Goal: Transaction & Acquisition: Obtain resource

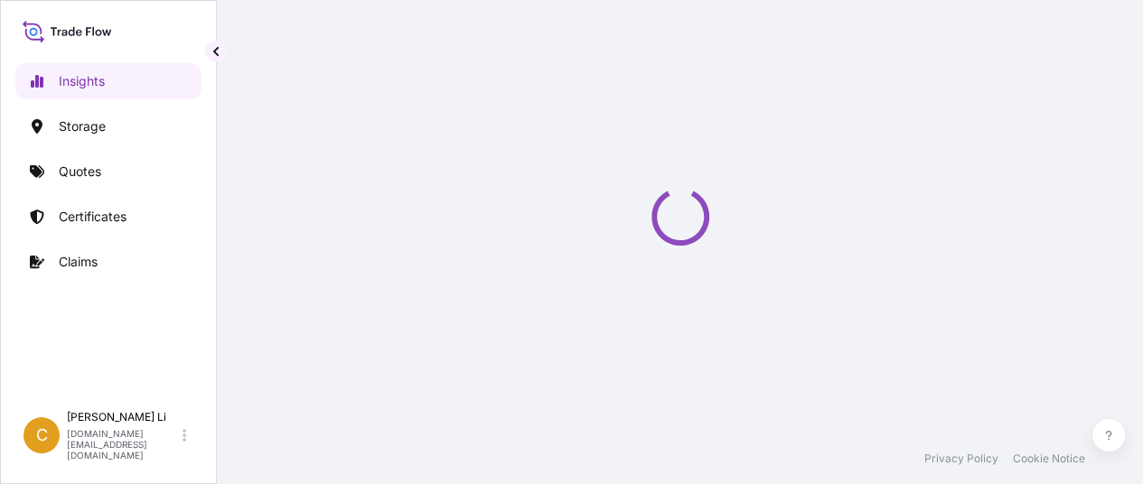
select select "2025"
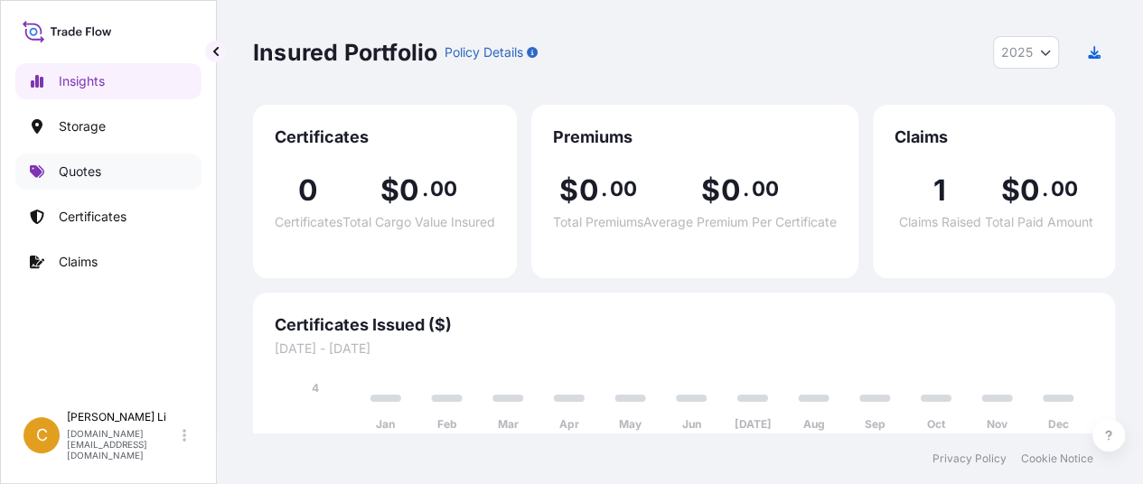
click at [78, 173] on p "Quotes" at bounding box center [80, 172] width 42 height 18
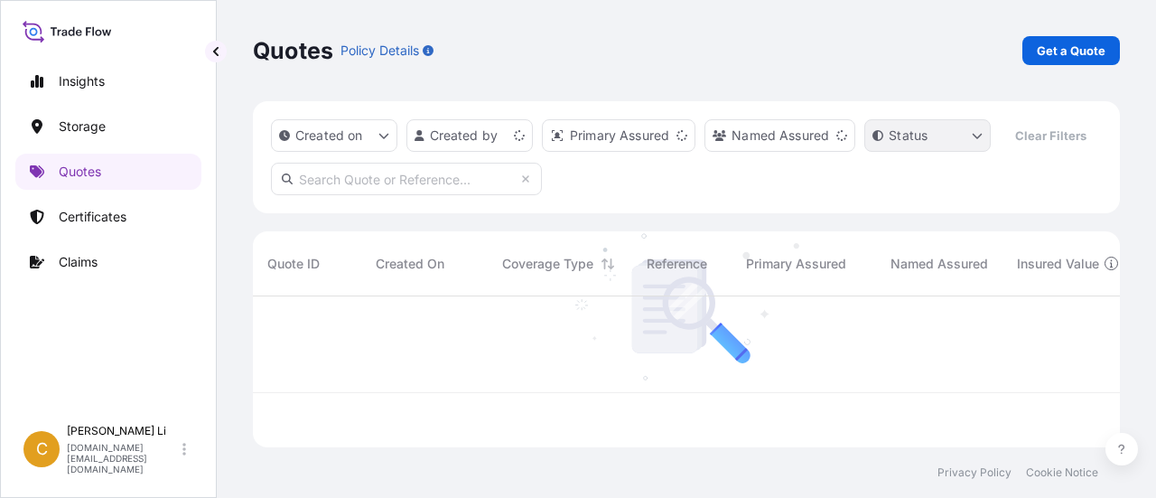
scroll to position [147, 853]
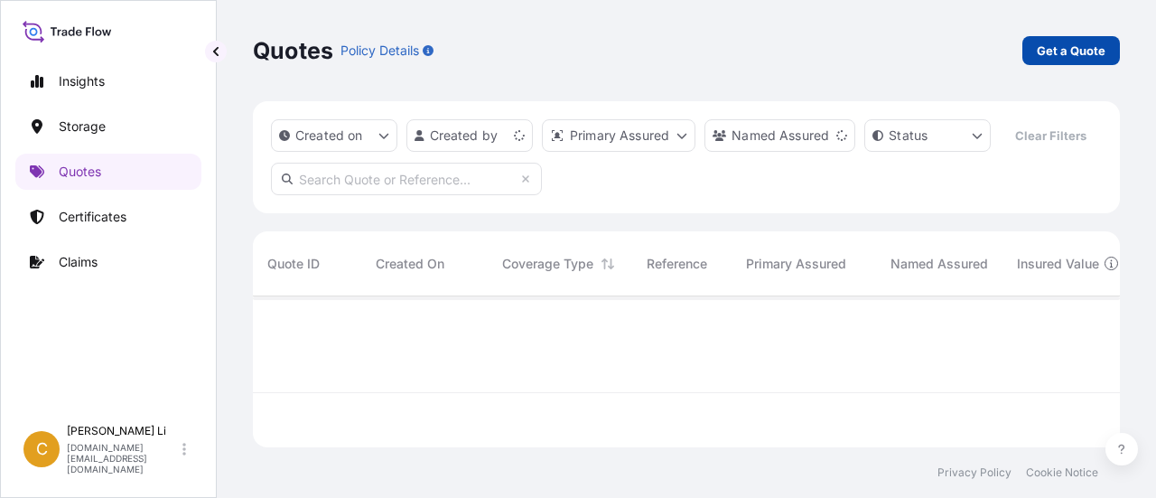
click at [1068, 51] on p "Get a Quote" at bounding box center [1071, 51] width 69 height 18
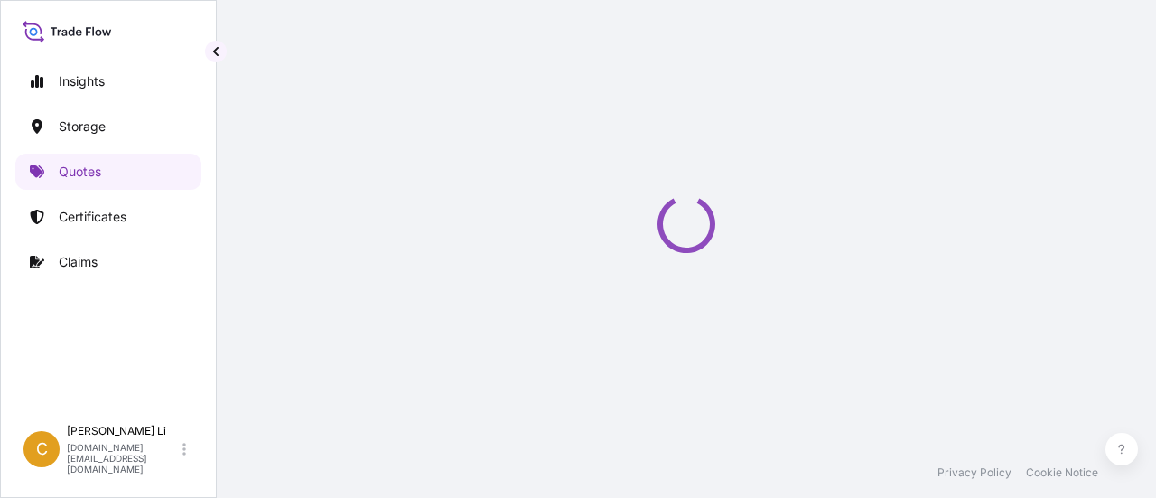
select select "Water"
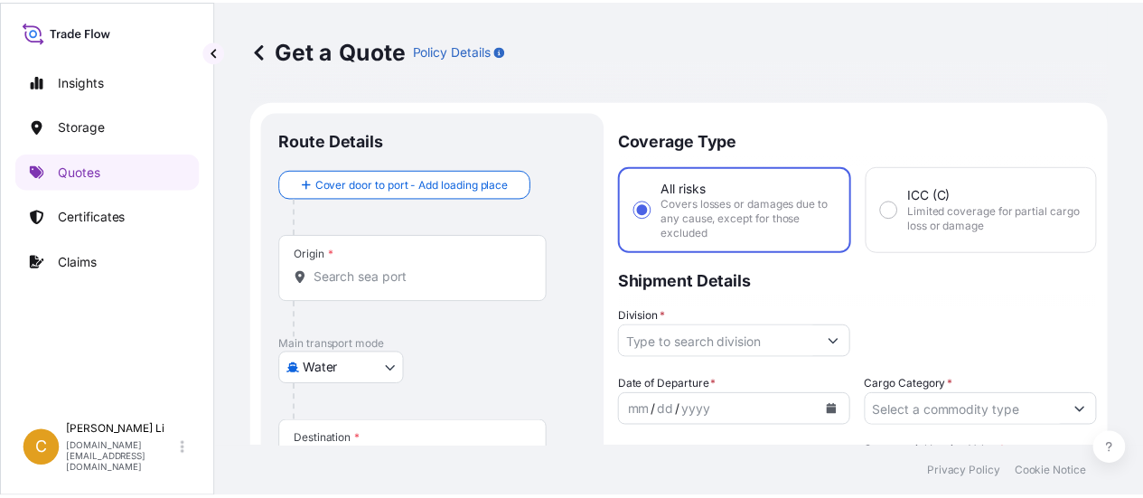
scroll to position [29, 0]
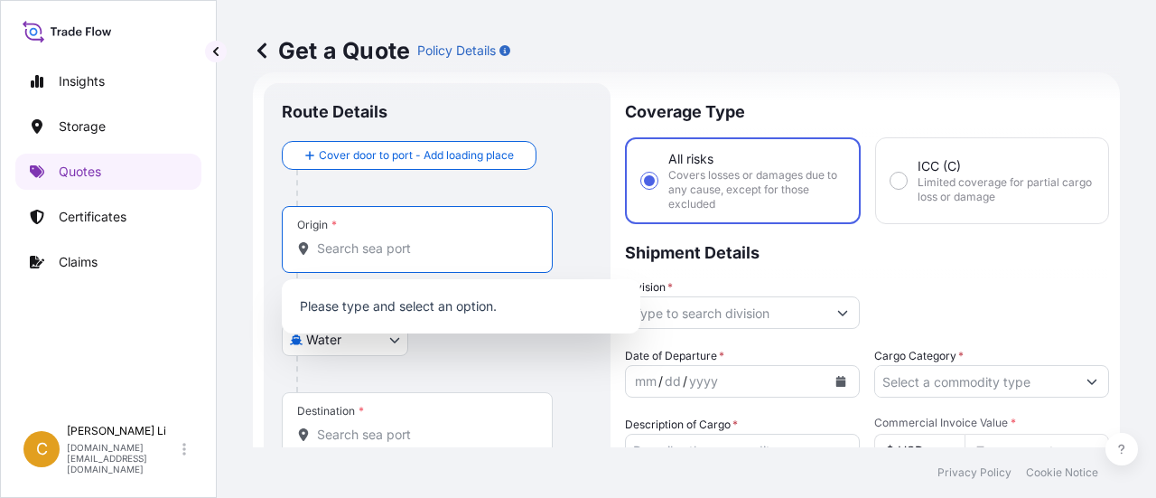
click at [338, 256] on input "Origin *" at bounding box center [423, 248] width 213 height 18
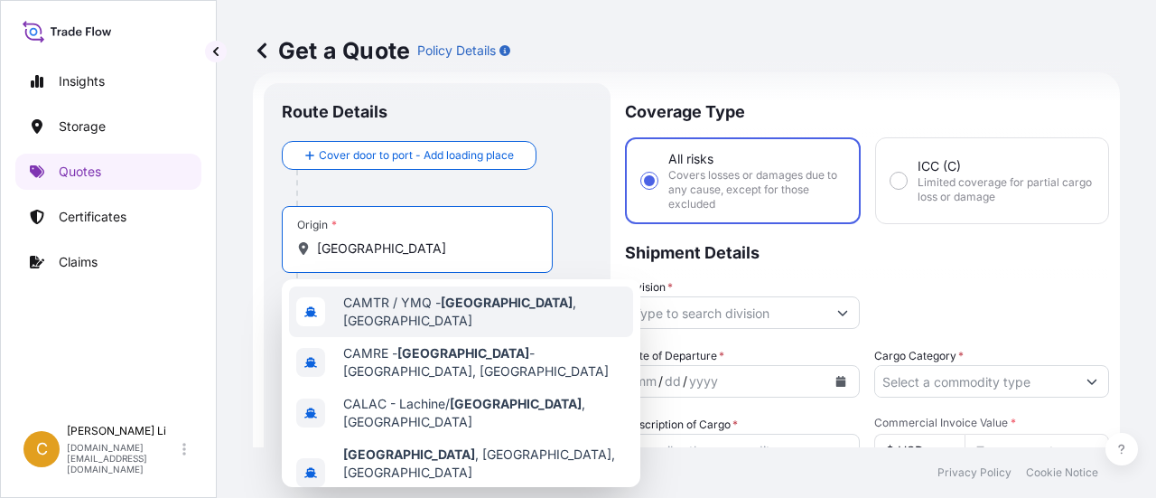
click at [401, 304] on span "CAMTR / YMQ - [GEOGRAPHIC_DATA] , [GEOGRAPHIC_DATA]" at bounding box center [484, 312] width 283 height 36
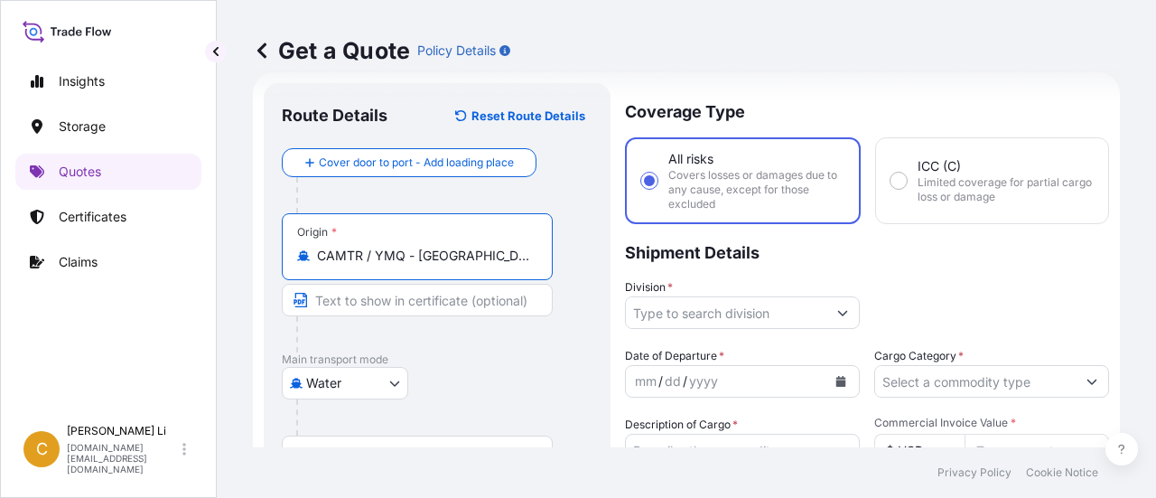
type input "CAMTR / YMQ - [GEOGRAPHIC_DATA], [GEOGRAPHIC_DATA]"
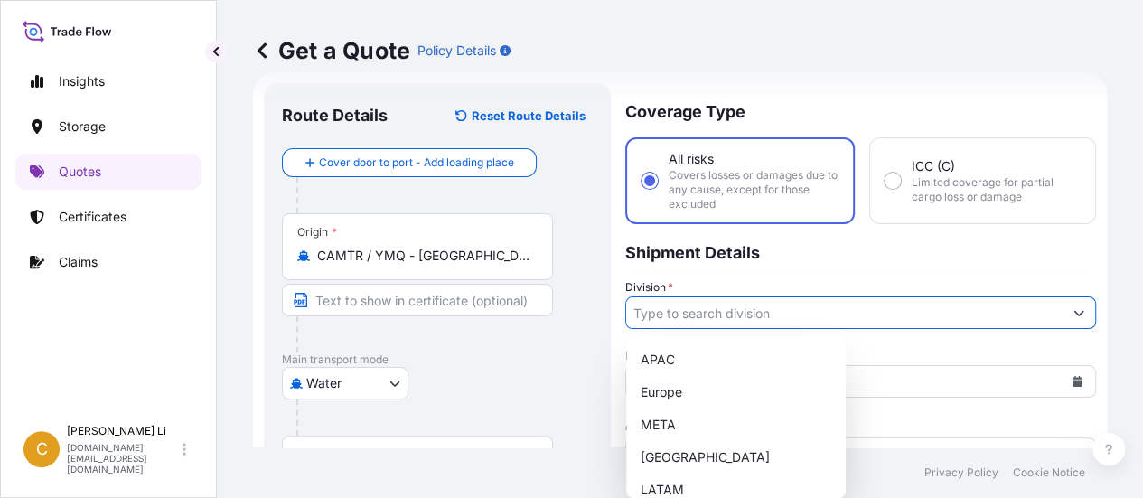
click at [1062, 312] on button "Show suggestions" at bounding box center [1078, 312] width 33 height 33
click at [682, 451] on div "[GEOGRAPHIC_DATA]" at bounding box center [735, 457] width 205 height 33
type input "[GEOGRAPHIC_DATA]"
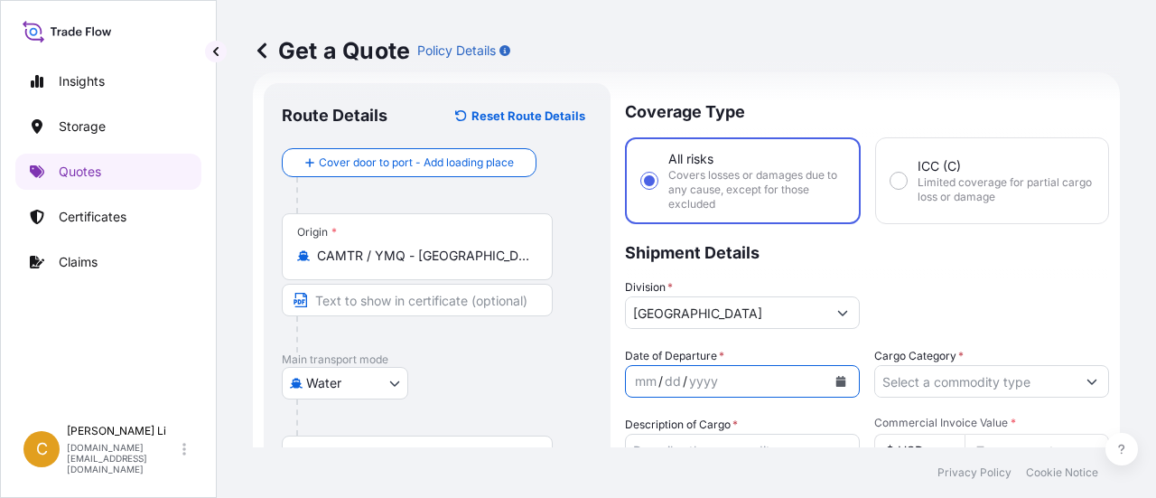
click at [837, 377] on icon "Calendar" at bounding box center [841, 381] width 10 height 11
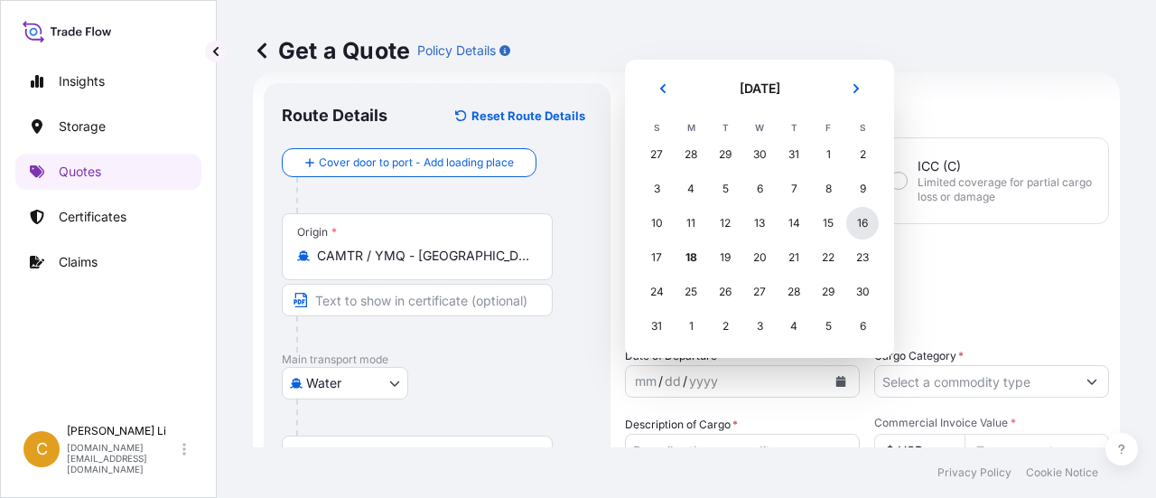
click at [865, 220] on div "16" at bounding box center [862, 223] width 33 height 33
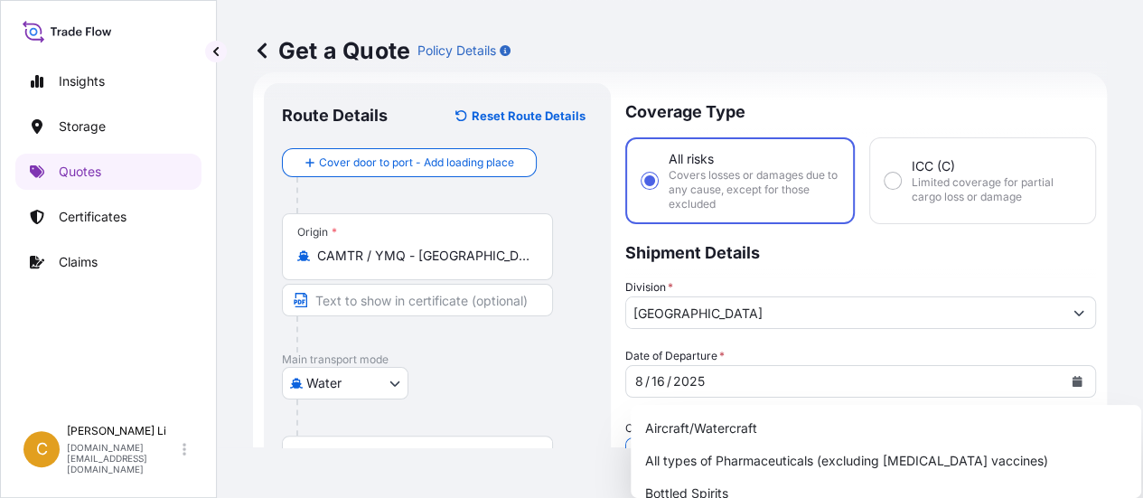
click at [1080, 437] on div at bounding box center [860, 453] width 471 height 33
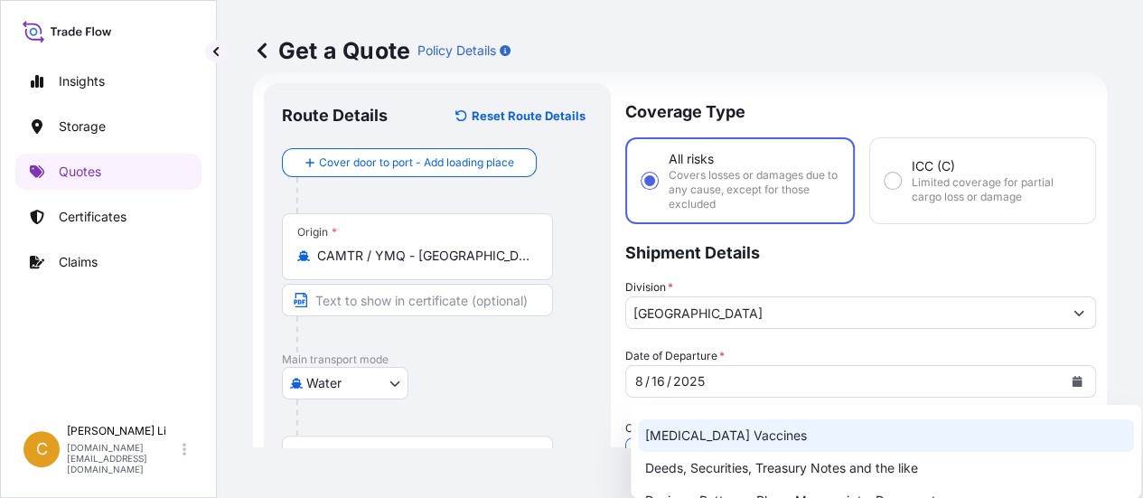
scroll to position [181, 0]
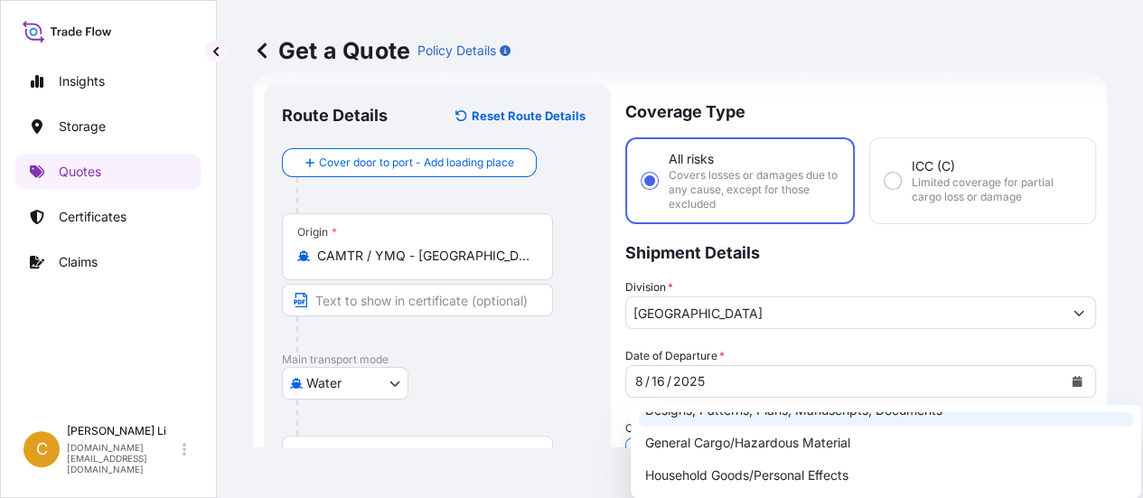
drag, startPoint x: 1151, startPoint y: 313, endPoint x: 1153, endPoint y: 398, distance: 85.8
click at [1143, 398] on html "Insights Storage Quotes Certificates Claims C [PERSON_NAME] [DOMAIN_NAME][EMAIL…" at bounding box center [571, 249] width 1143 height 498
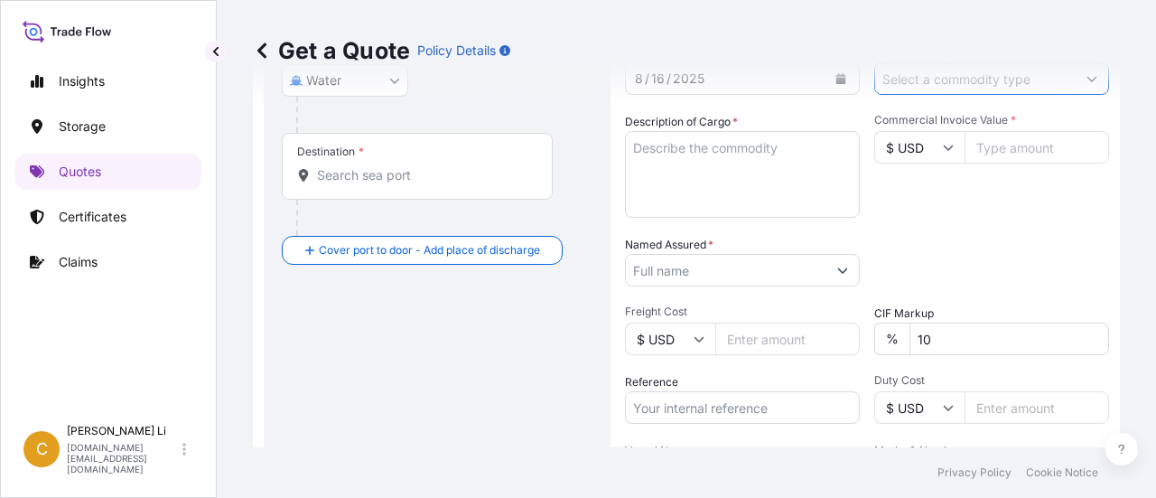
scroll to position [332, 0]
click at [1083, 78] on div "Get a Quote Policy Details" at bounding box center [686, 50] width 867 height 101
click at [1078, 74] on div "Get a Quote Policy Details" at bounding box center [686, 50] width 867 height 101
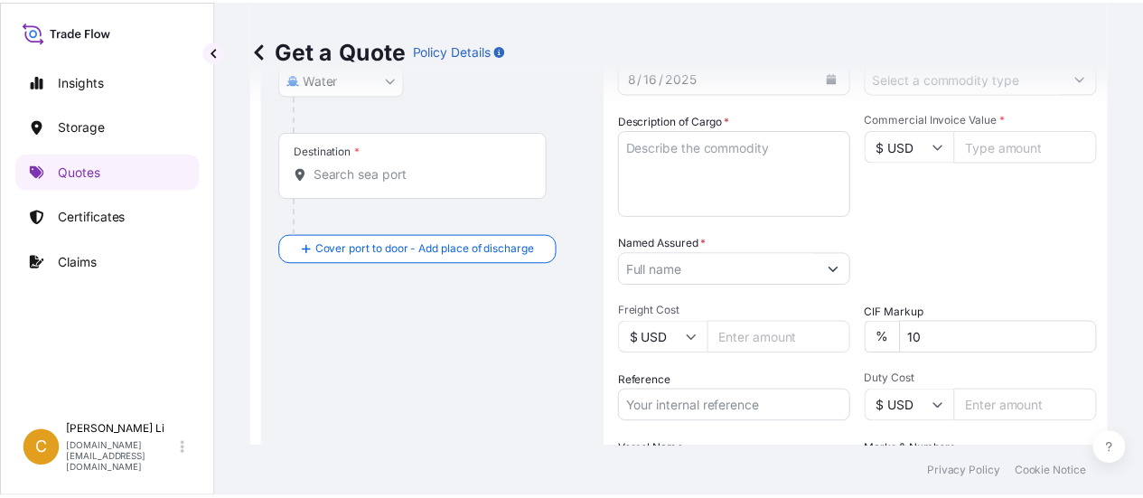
scroll to position [242, 0]
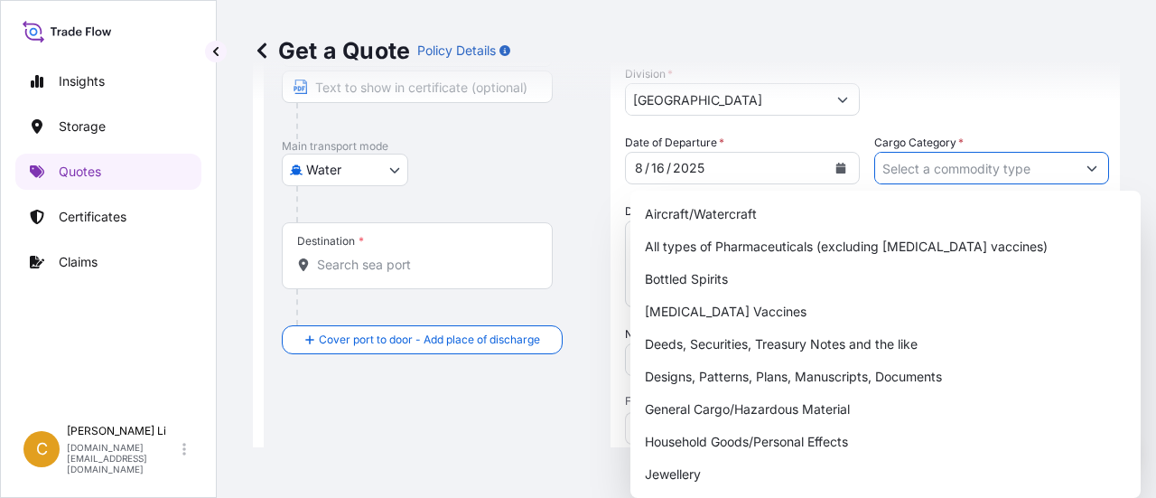
click at [1078, 165] on button "Show suggestions" at bounding box center [1092, 168] width 33 height 33
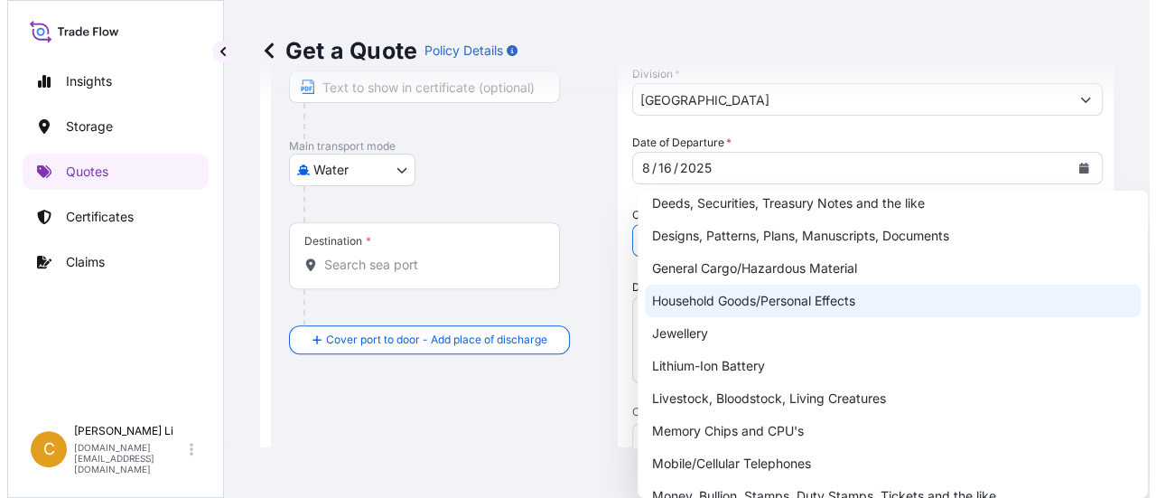
scroll to position [51, 0]
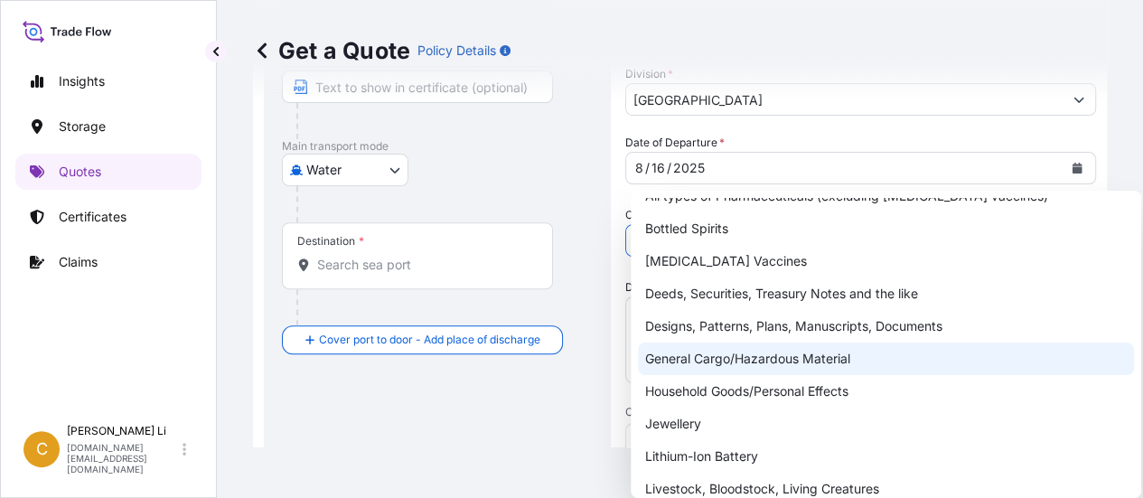
click at [795, 362] on div "General Cargo/Hazardous Material" at bounding box center [886, 358] width 496 height 33
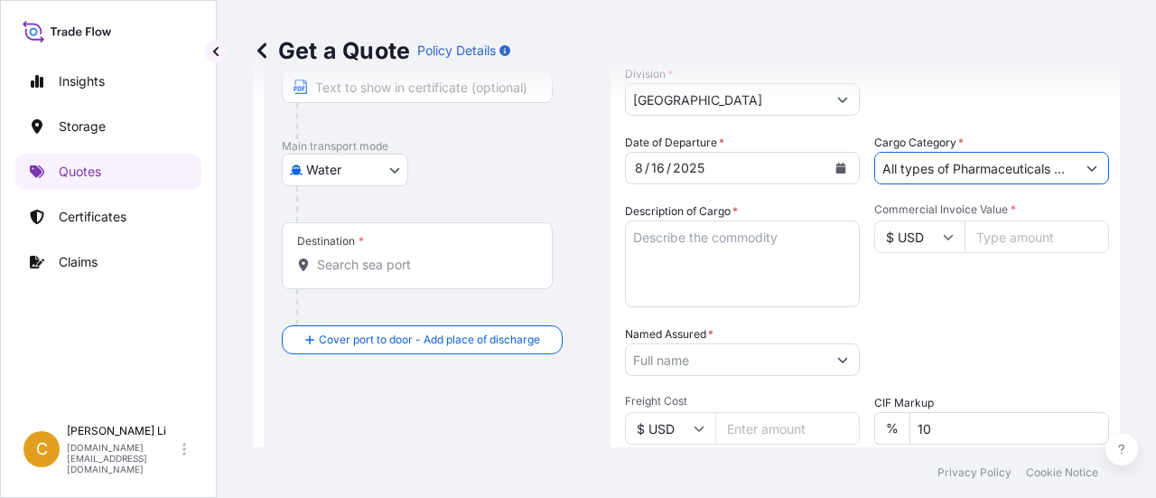
paste input "MAGNESIUM BISGLYCINATE CHELATE"
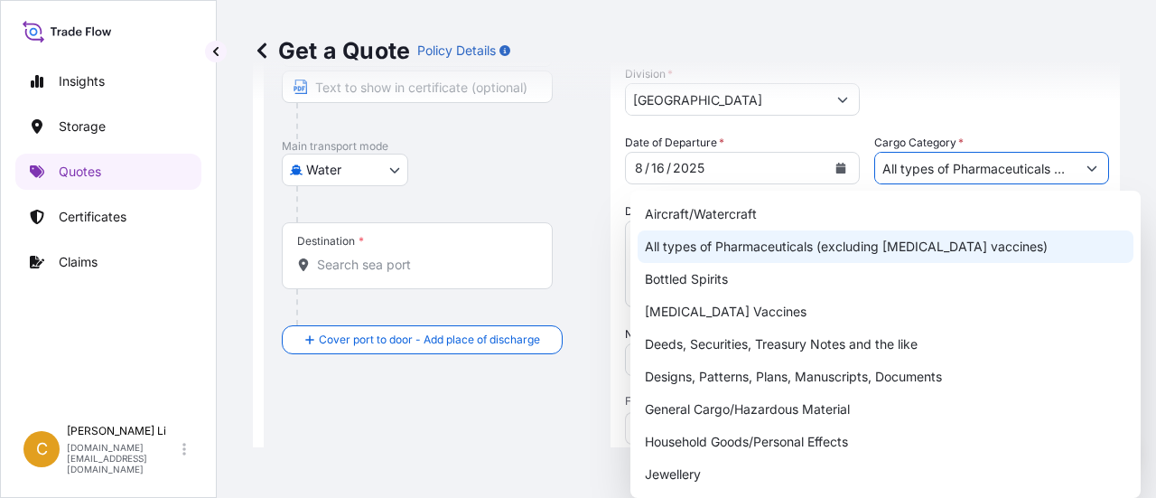
click at [645, 243] on div "All types of Pharmaceuticals (excluding [MEDICAL_DATA] vaccines)" at bounding box center [886, 246] width 496 height 33
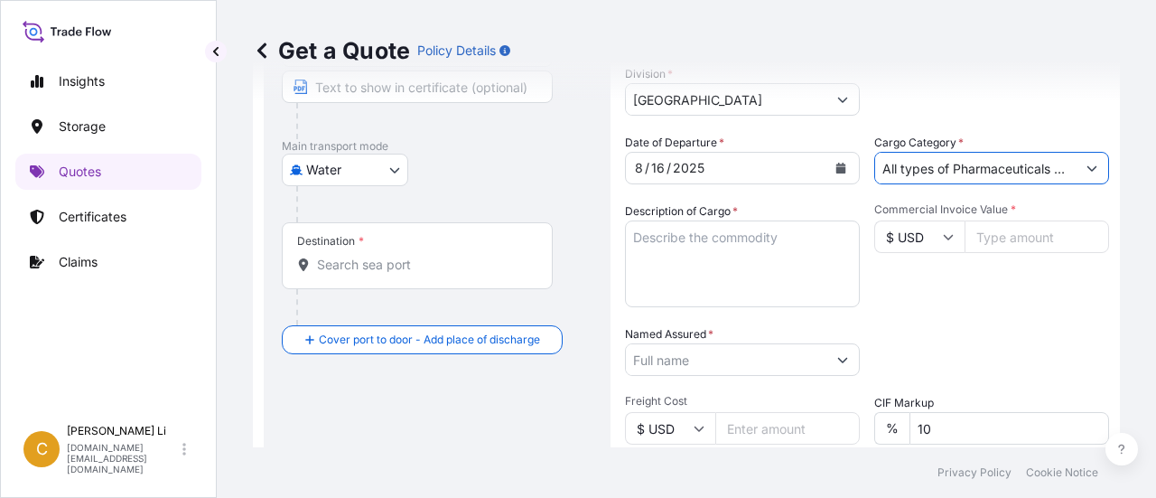
paste input "MAGNESIUM BISGLYCINATE CHELAT"
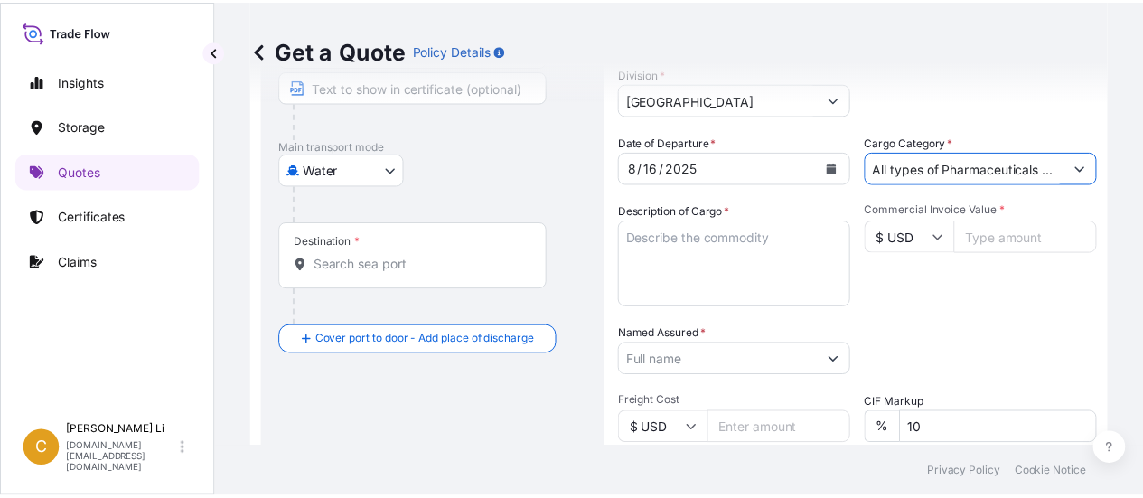
scroll to position [0, 404]
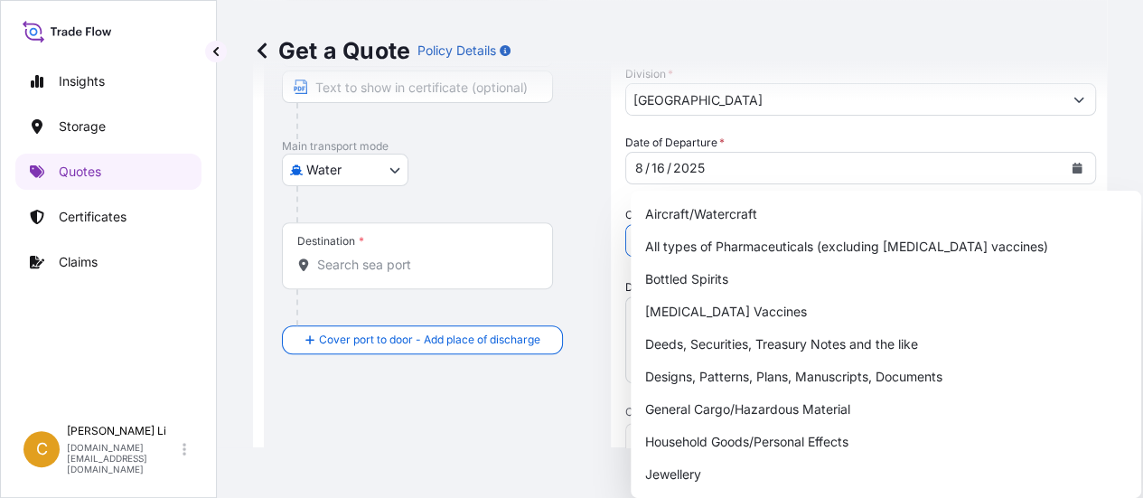
click at [1081, 166] on form "Route Details Reset Route Details Cover door to port - Add loading place Place …" at bounding box center [680, 493] width 854 height 1269
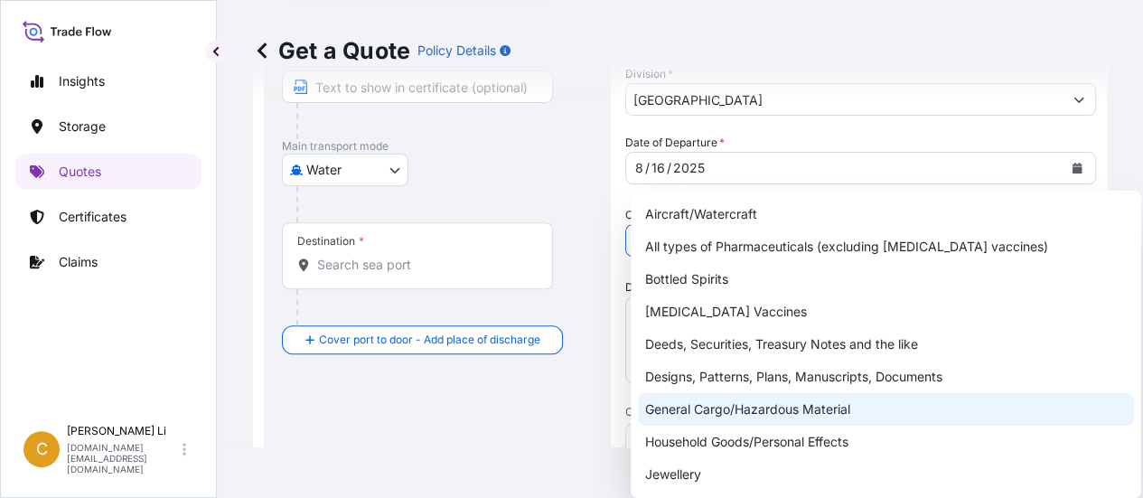
click at [813, 408] on div "General Cargo/Hazardous Material" at bounding box center [886, 409] width 496 height 33
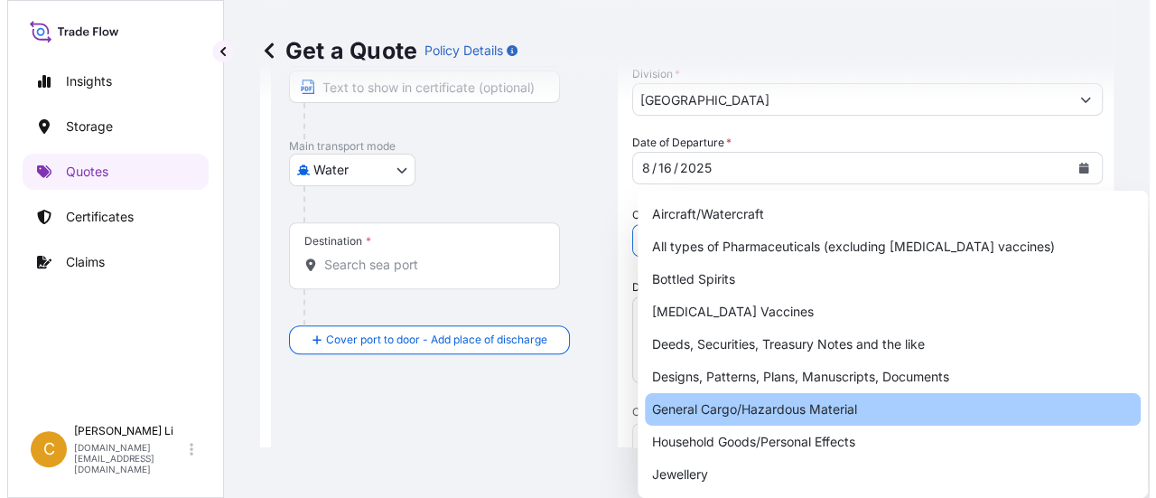
scroll to position [0, 27]
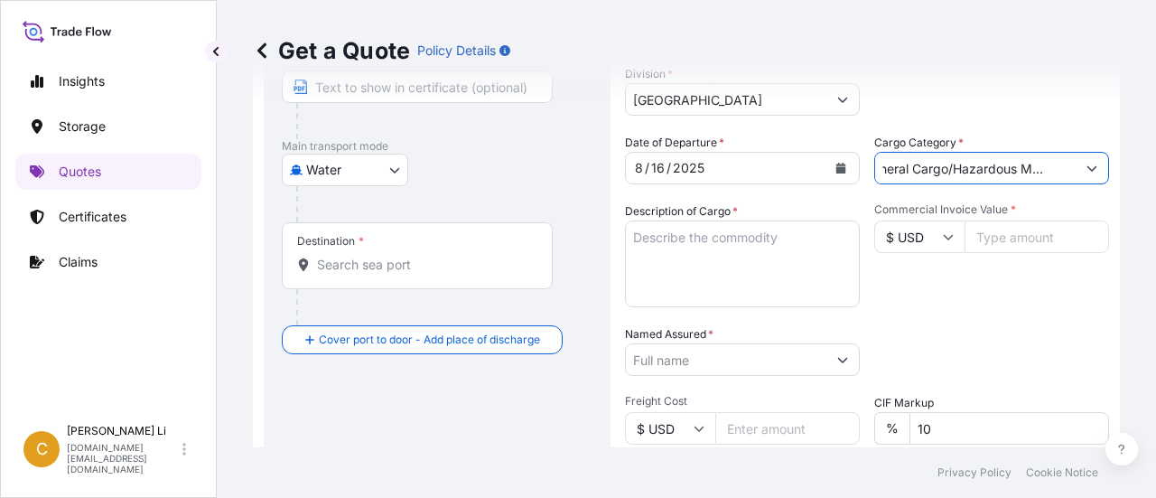
type input "General Cargo/Hazardous Material"
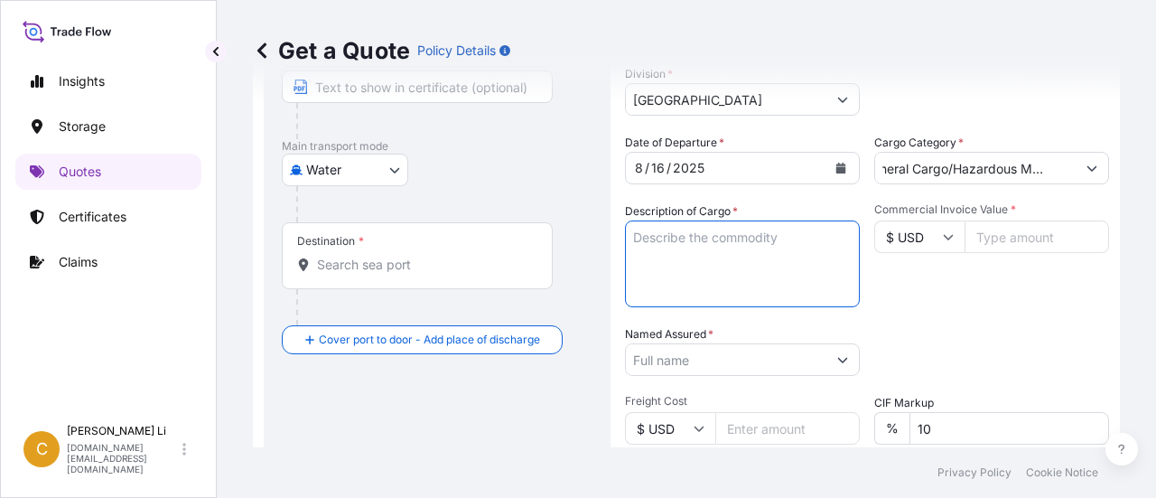
scroll to position [0, 0]
click at [652, 241] on textarea "Description of Cargo *" at bounding box center [742, 263] width 235 height 87
paste textarea "MAGNESIUM BISGLYCINATE CHELAT"
type textarea "MAGNESIUM BISGLYCINATE CHELAT"
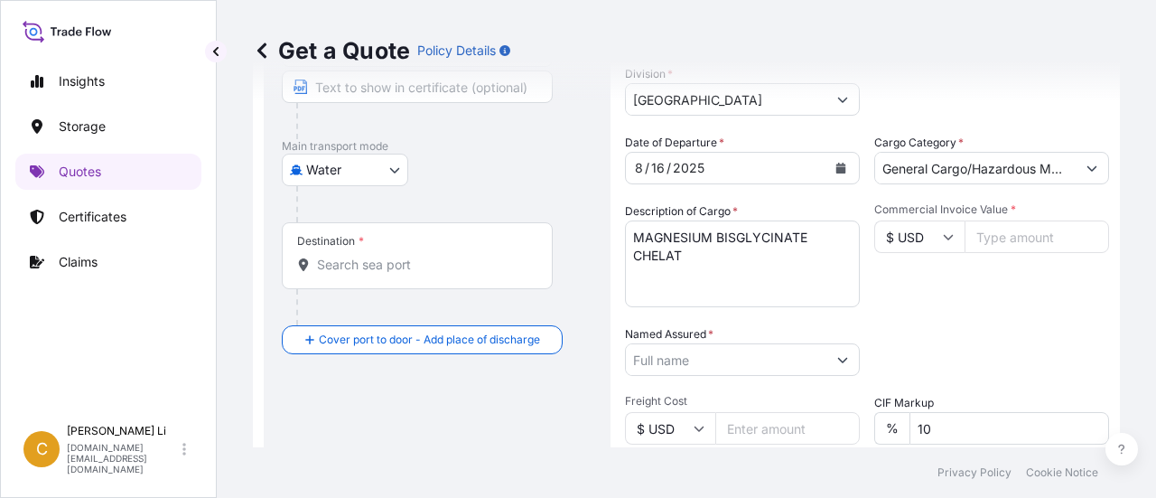
click at [1004, 236] on input "Commercial Invoice Value *" at bounding box center [1037, 236] width 145 height 33
click at [991, 238] on input "68631.00" at bounding box center [1037, 236] width 145 height 33
type input "68831.00"
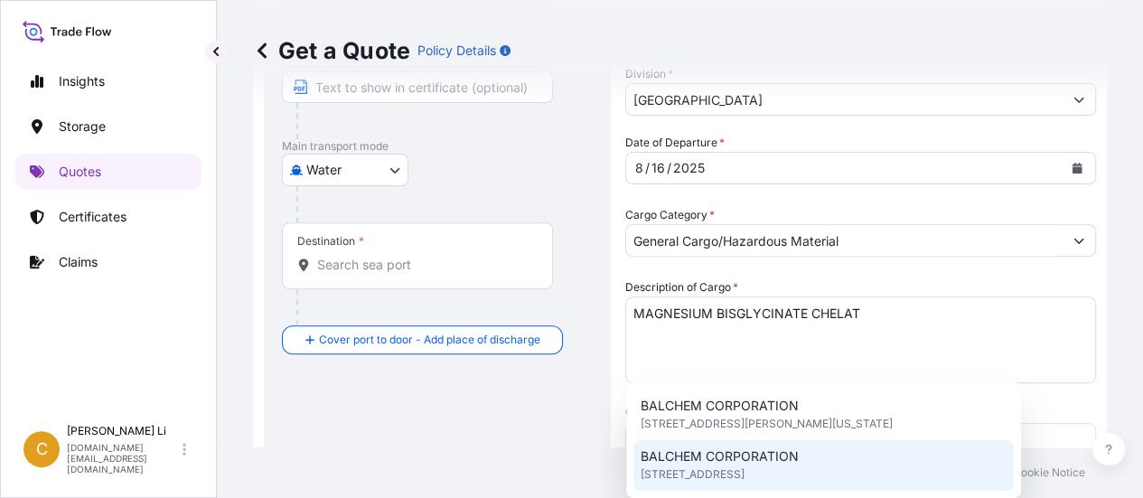
click at [757, 462] on span "BALCHEM CORPORATION" at bounding box center [719, 456] width 158 height 18
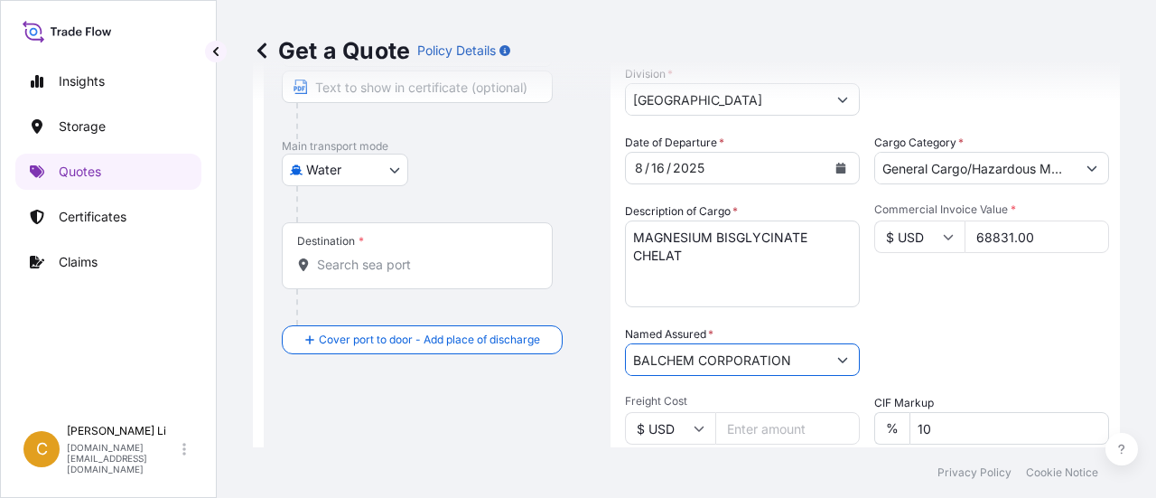
scroll to position [332, 0]
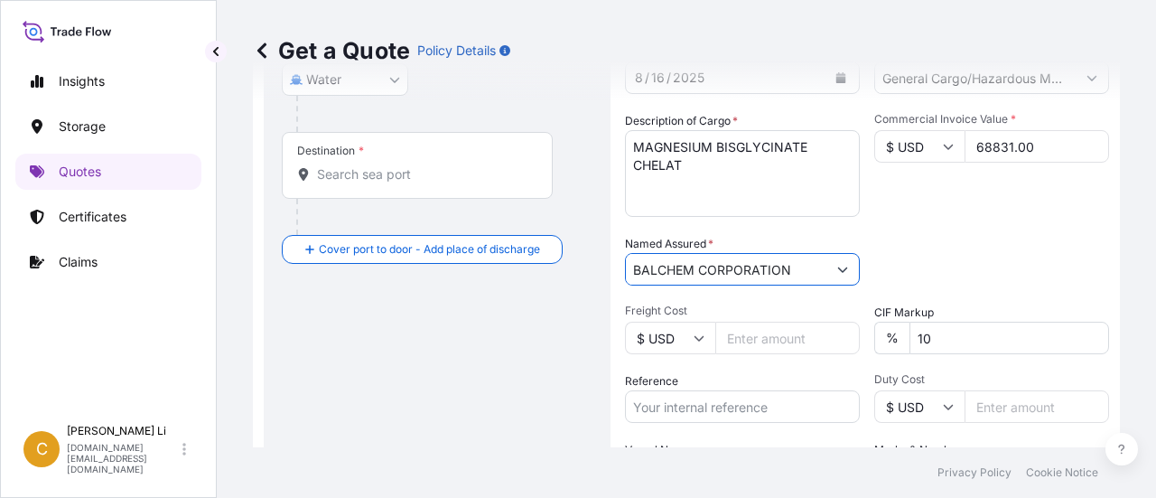
type input "BALCHEM CORPORATION"
click at [1062, 263] on div "Packing Category Type to search a container mode Please select a primary mode o…" at bounding box center [991, 260] width 235 height 51
click at [752, 339] on input "Freight Cost" at bounding box center [787, 338] width 145 height 33
type input "4468.00"
click at [1001, 257] on div "Packing Category Type to search a container mode Please select a primary mode o…" at bounding box center [991, 260] width 235 height 51
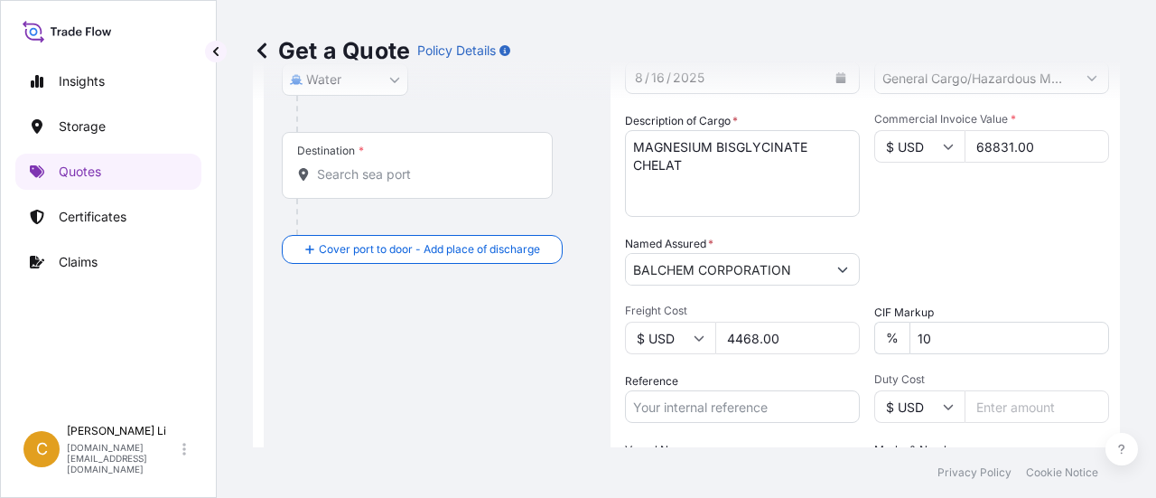
scroll to position [423, 0]
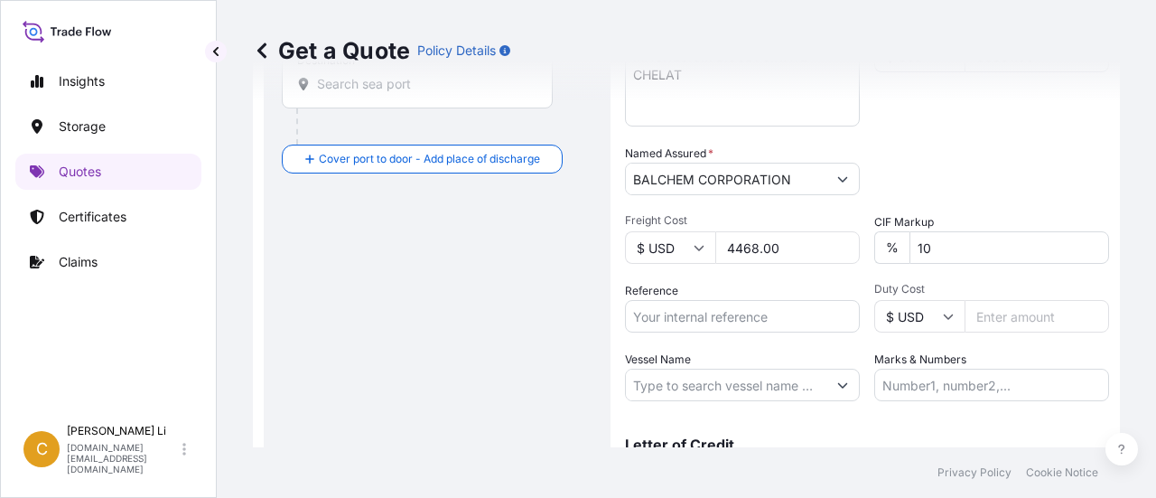
click at [664, 322] on input "Reference" at bounding box center [742, 316] width 235 height 33
paste input "HLCUTOR250733533"
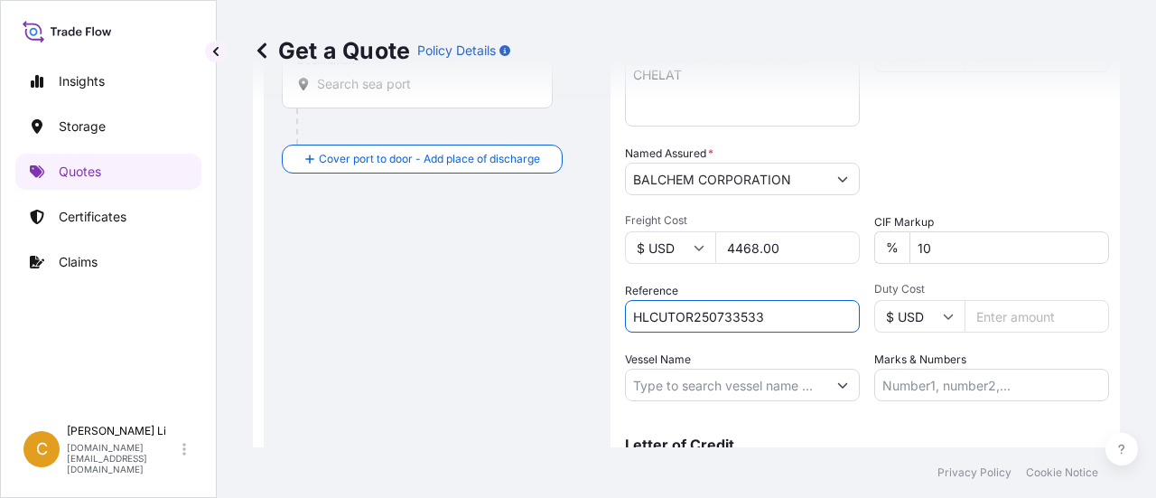
type input "HLCUTOR250733533"
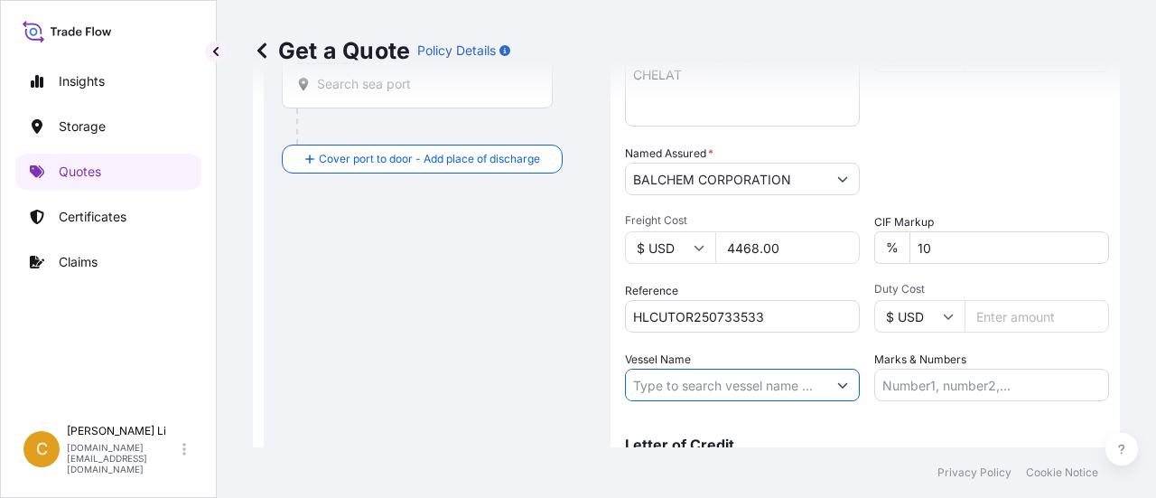
click at [683, 389] on input "Vessel Name" at bounding box center [726, 385] width 201 height 33
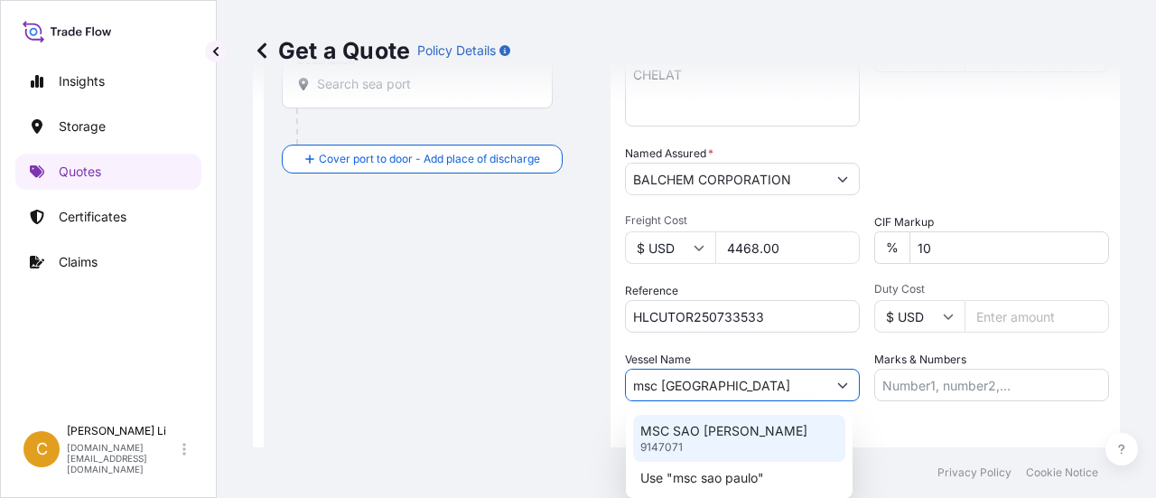
click at [695, 434] on p "MSC SAO [PERSON_NAME]" at bounding box center [723, 431] width 167 height 18
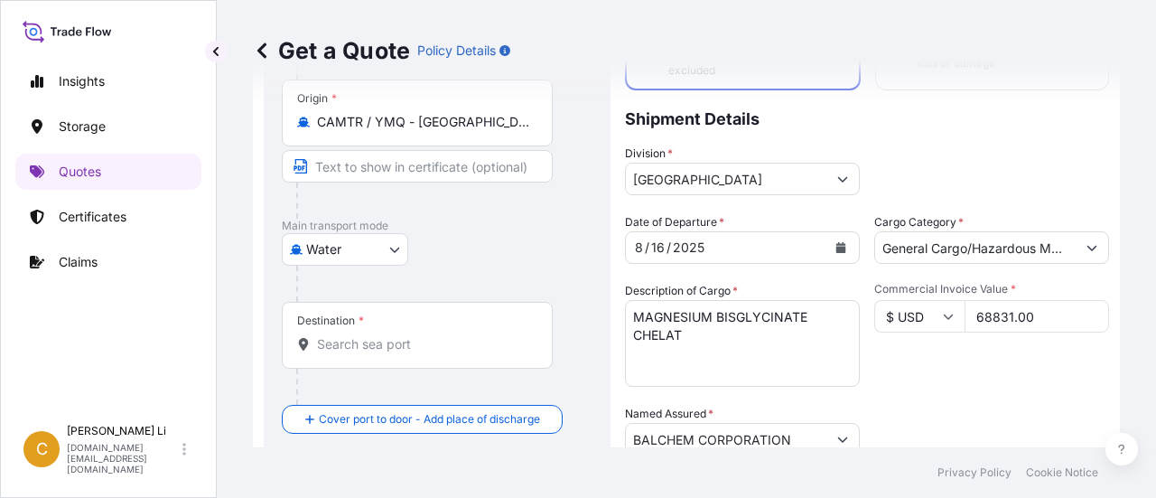
scroll to position [177, 0]
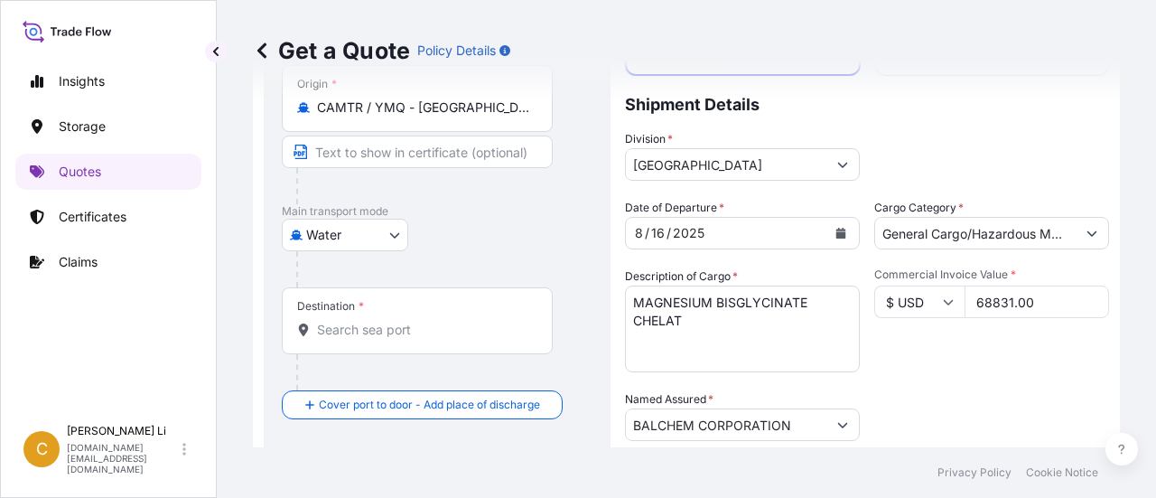
type input "MSC SAO [PERSON_NAME]"
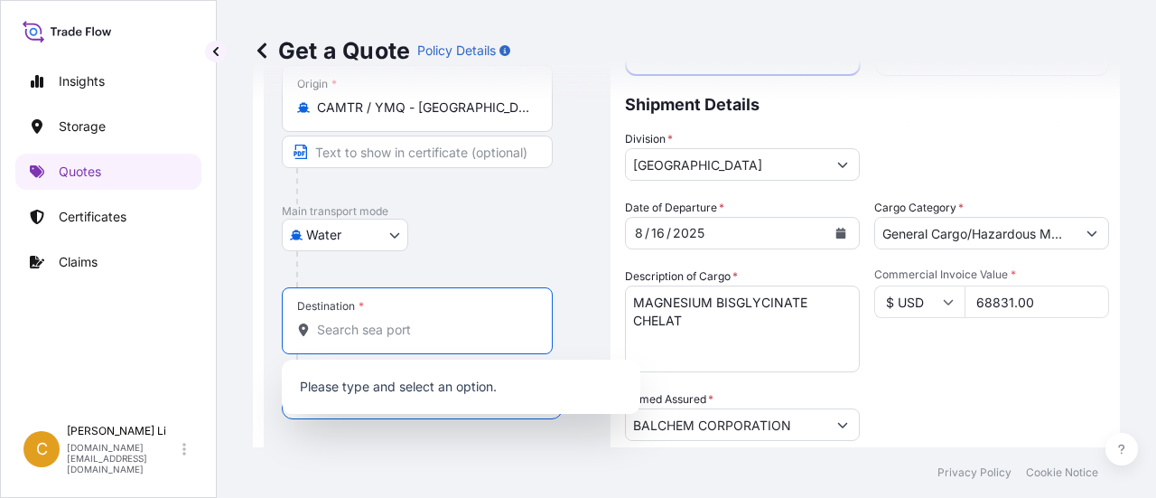
click at [328, 335] on input "Destination *" at bounding box center [423, 330] width 213 height 18
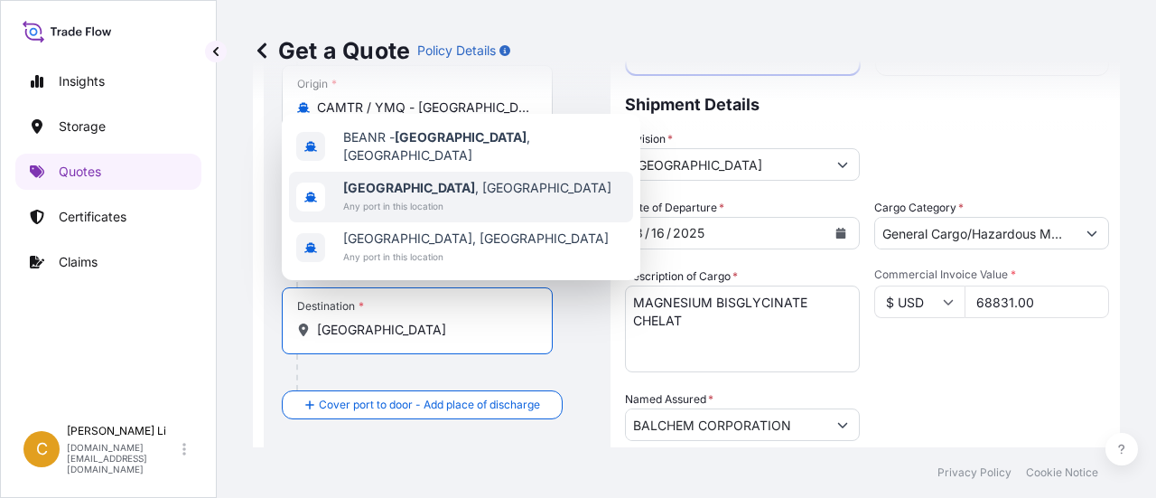
click at [408, 192] on b "[GEOGRAPHIC_DATA]" at bounding box center [409, 187] width 132 height 15
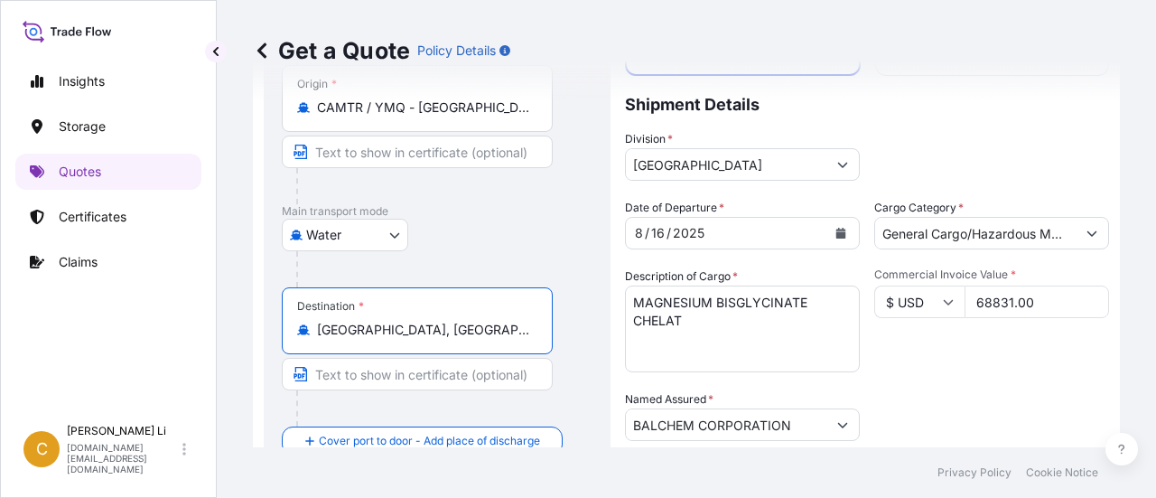
type input "[GEOGRAPHIC_DATA], [GEOGRAPHIC_DATA]"
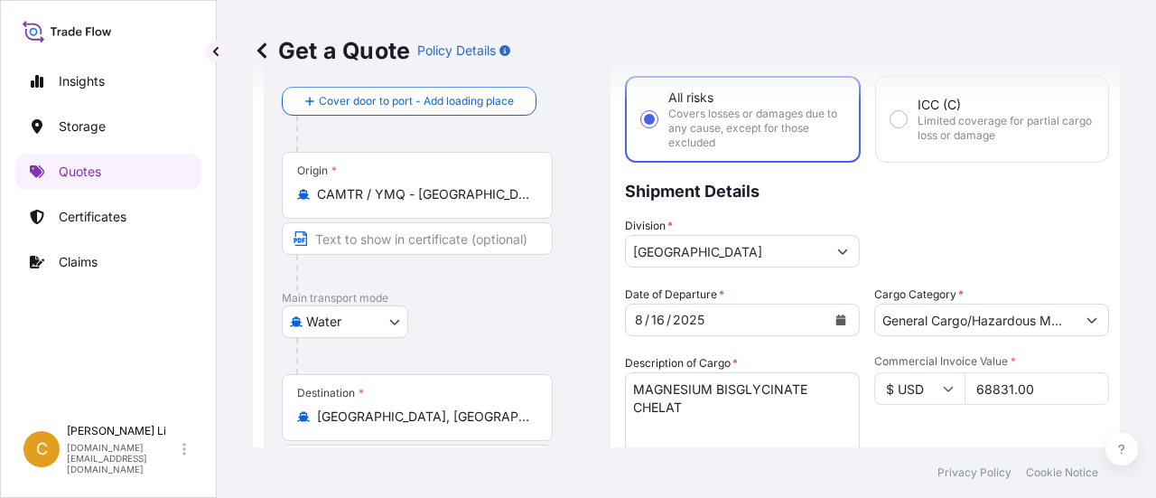
scroll to position [181, 0]
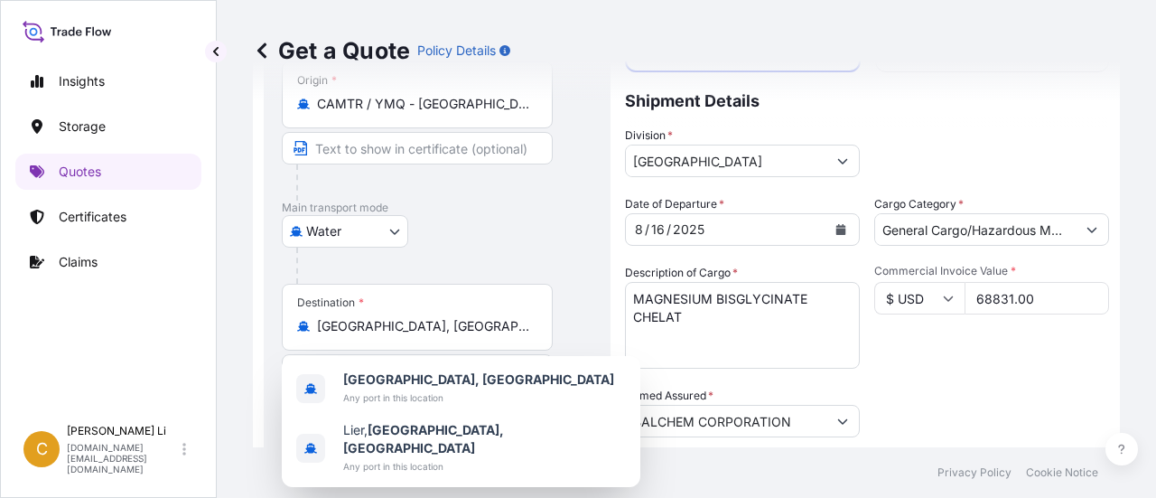
click at [1084, 143] on div "Division * [GEOGRAPHIC_DATA]" at bounding box center [867, 151] width 484 height 51
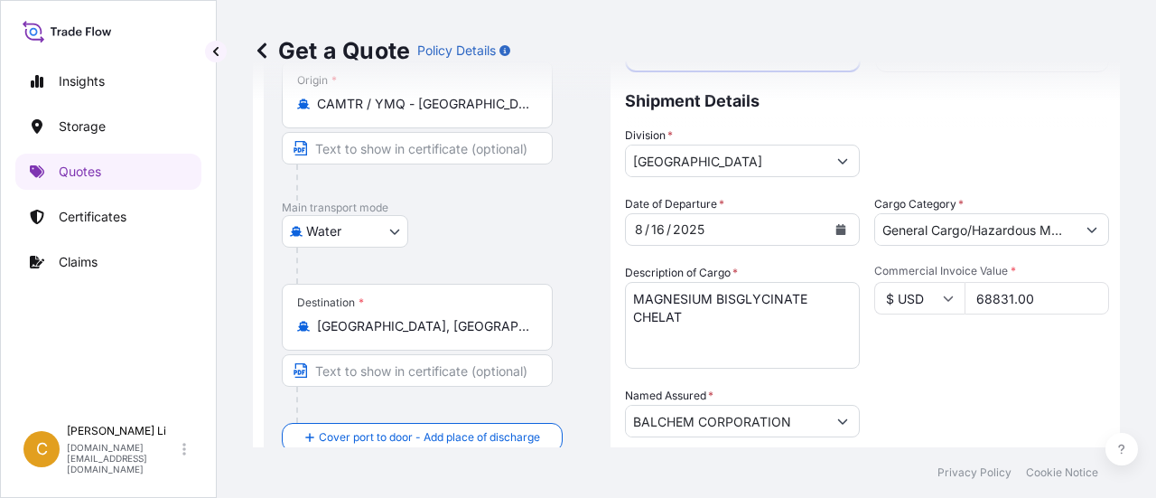
scroll to position [90, 0]
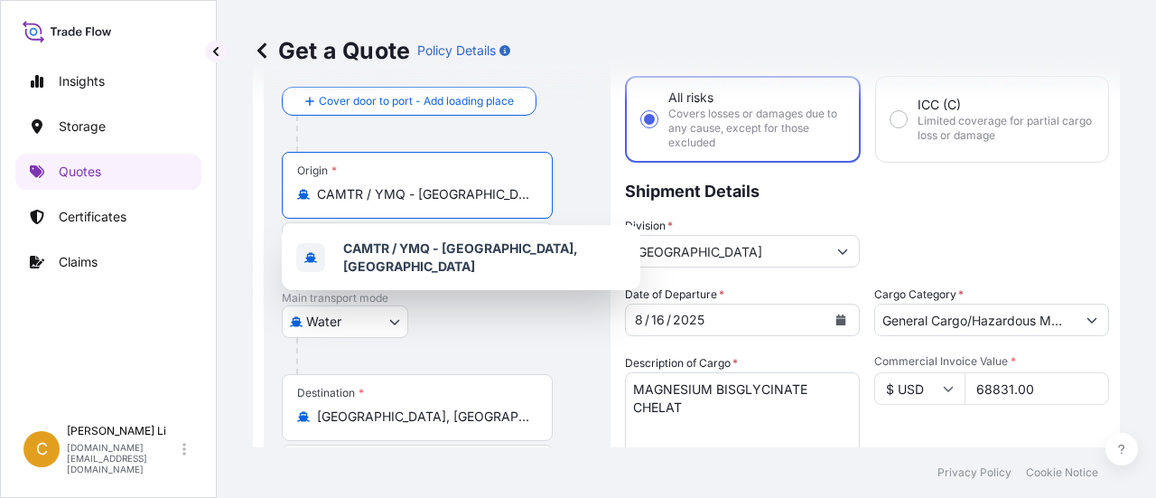
click at [527, 190] on input "CAMTR / YMQ - [GEOGRAPHIC_DATA], [GEOGRAPHIC_DATA]" at bounding box center [423, 194] width 213 height 18
drag, startPoint x: 527, startPoint y: 191, endPoint x: 313, endPoint y: 197, distance: 215.1
click at [313, 197] on div "CAMTR / YMQ - [GEOGRAPHIC_DATA], [GEOGRAPHIC_DATA]" at bounding box center [417, 194] width 240 height 18
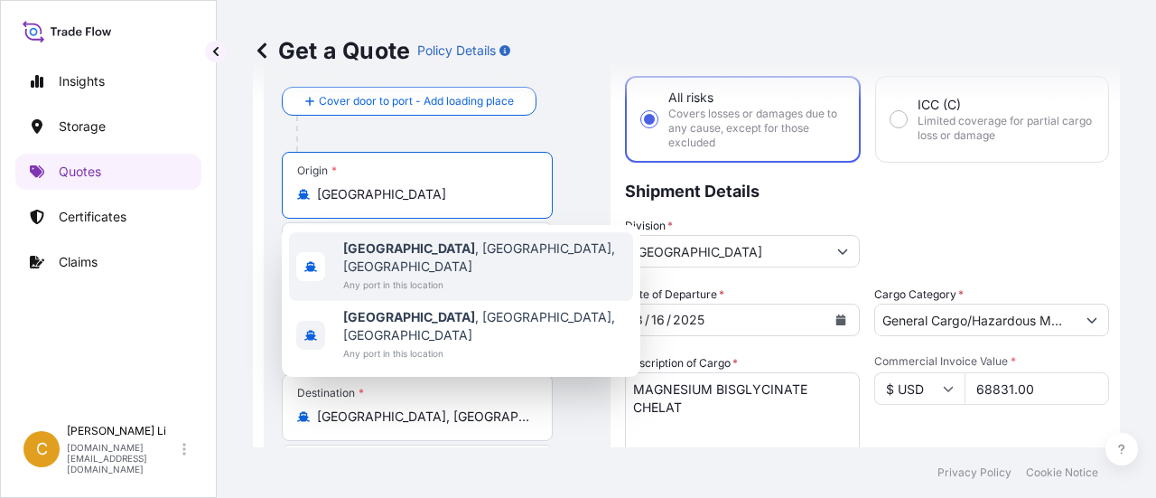
click at [372, 255] on b "[GEOGRAPHIC_DATA]" at bounding box center [409, 247] width 132 height 15
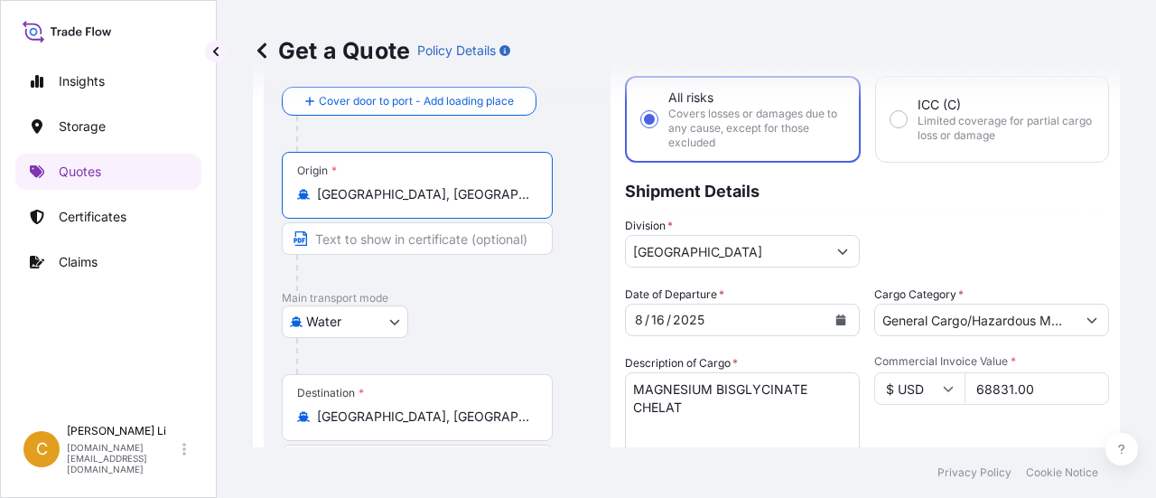
type input "[GEOGRAPHIC_DATA], [GEOGRAPHIC_DATA], [GEOGRAPHIC_DATA]"
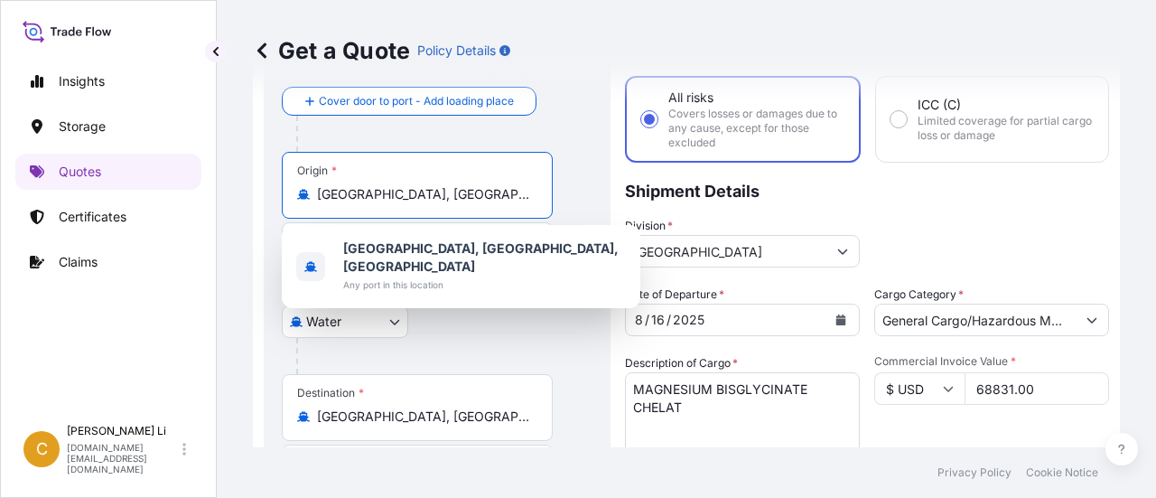
click at [1041, 191] on p "Shipment Details" at bounding box center [867, 190] width 484 height 54
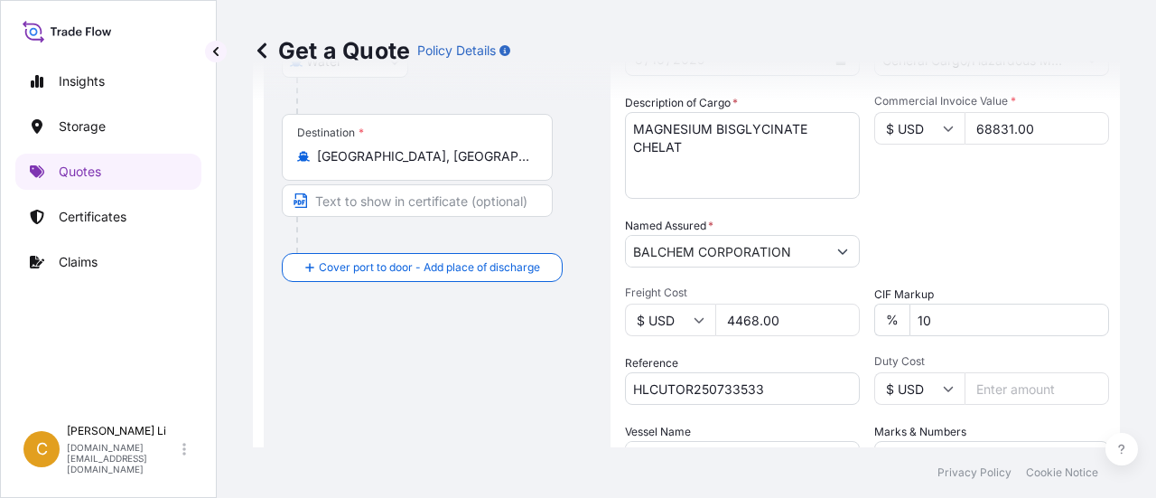
scroll to position [521, 0]
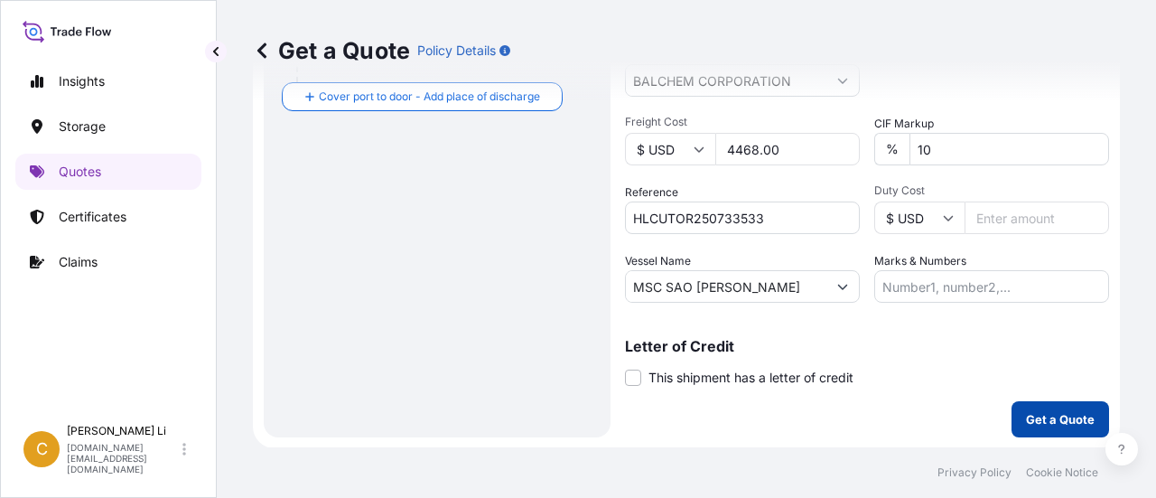
click at [1054, 416] on p "Get a Quote" at bounding box center [1060, 419] width 69 height 18
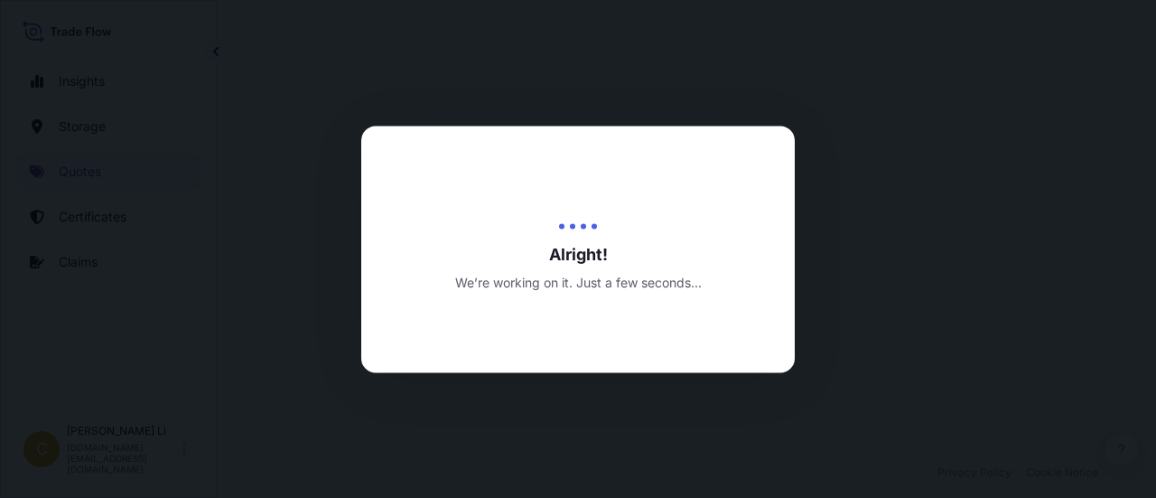
select select "Water"
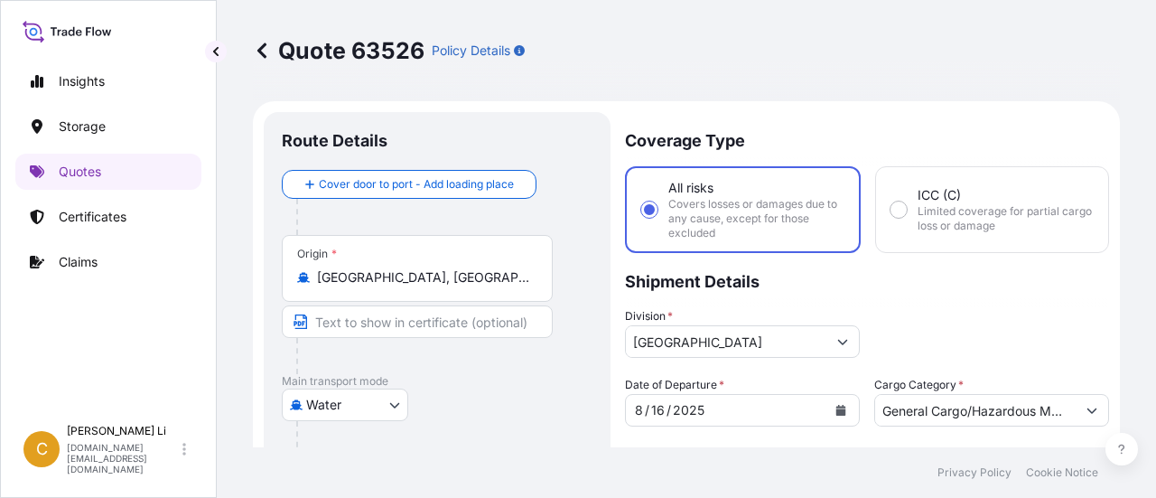
click at [518, 50] on icon "button" at bounding box center [519, 50] width 11 height 11
click at [518, 47] on icon "button" at bounding box center [519, 50] width 11 height 11
click at [1071, 328] on div "Division * [GEOGRAPHIC_DATA]" at bounding box center [867, 332] width 484 height 51
click at [388, 52] on p "Quote 63526" at bounding box center [339, 50] width 172 height 29
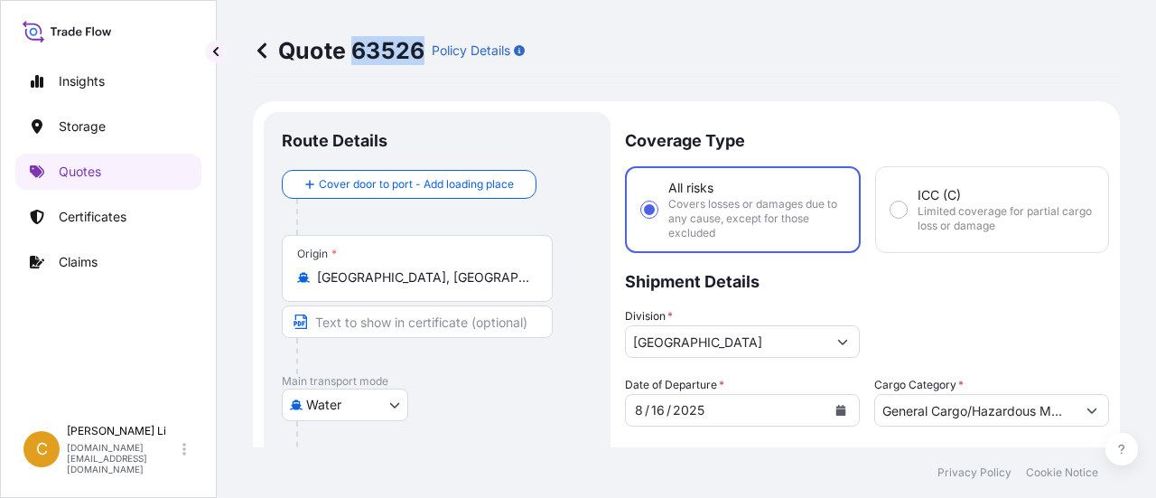
copy p "63526"
click at [97, 217] on p "Certificates" at bounding box center [93, 217] width 68 height 18
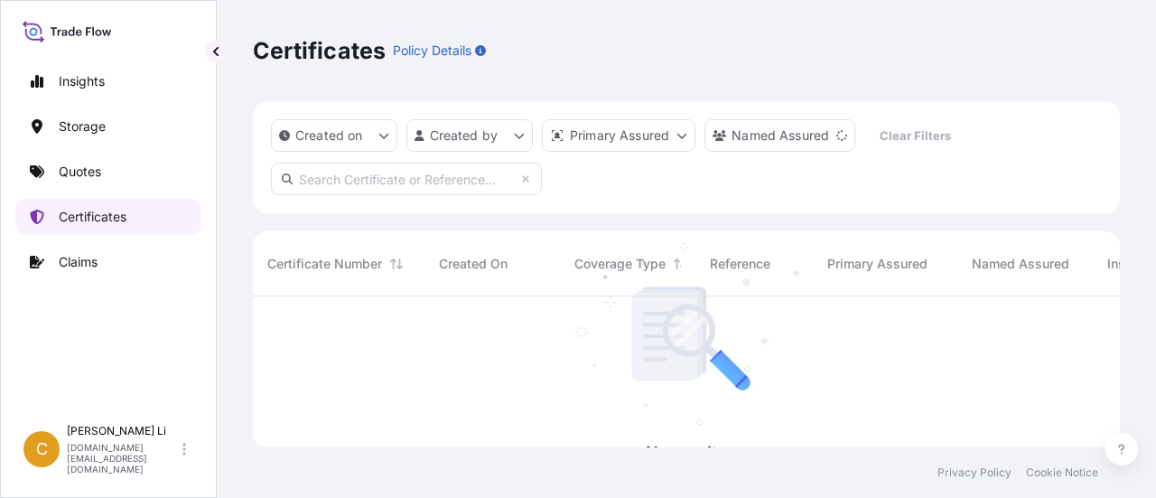
scroll to position [202, 853]
click at [381, 136] on icon "createdOn Filter options" at bounding box center [383, 135] width 11 height 11
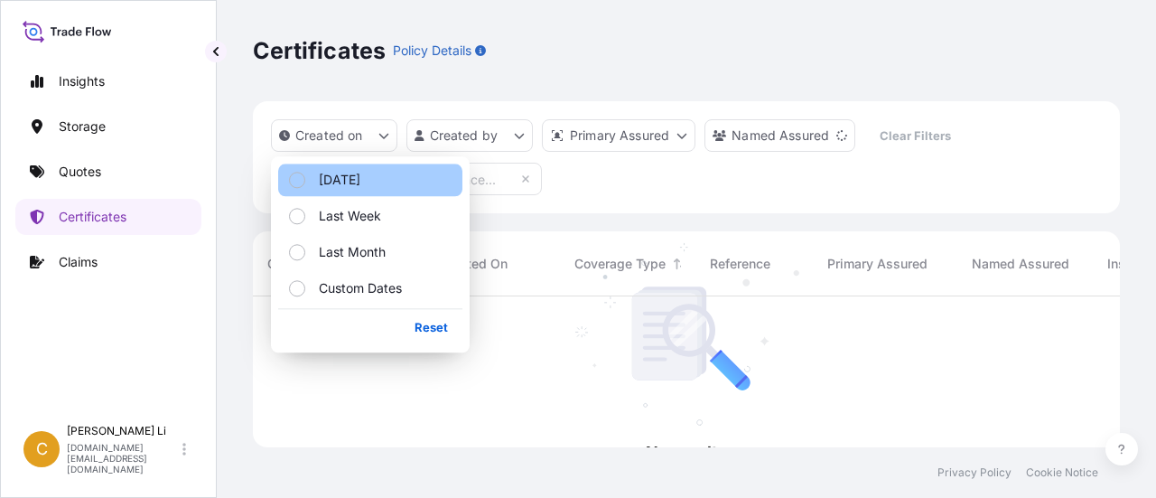
click at [335, 179] on p "[DATE]" at bounding box center [340, 180] width 42 height 18
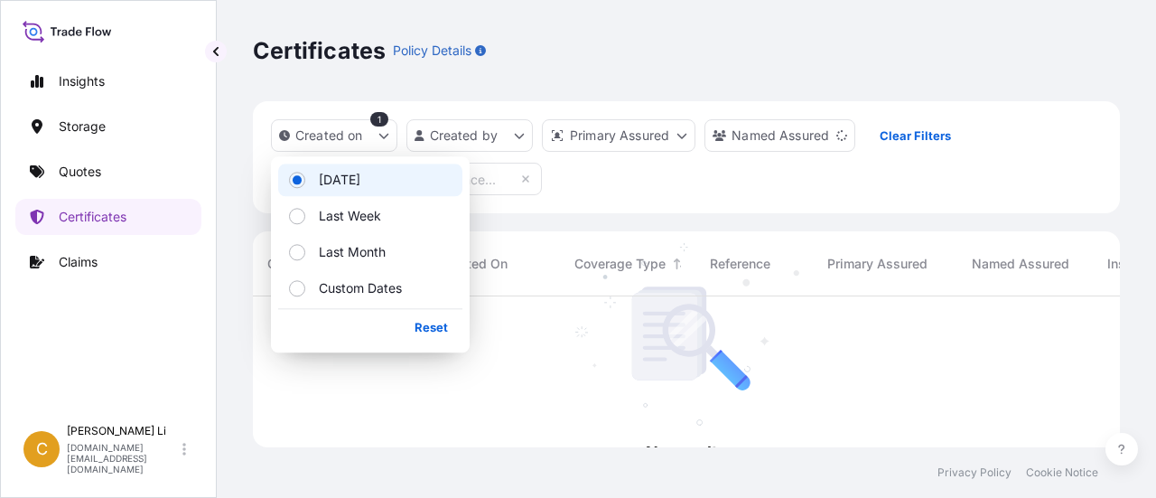
click at [706, 171] on div "Created on 1 Created by Primary Assured Named Assured Clear Filters" at bounding box center [686, 157] width 867 height 112
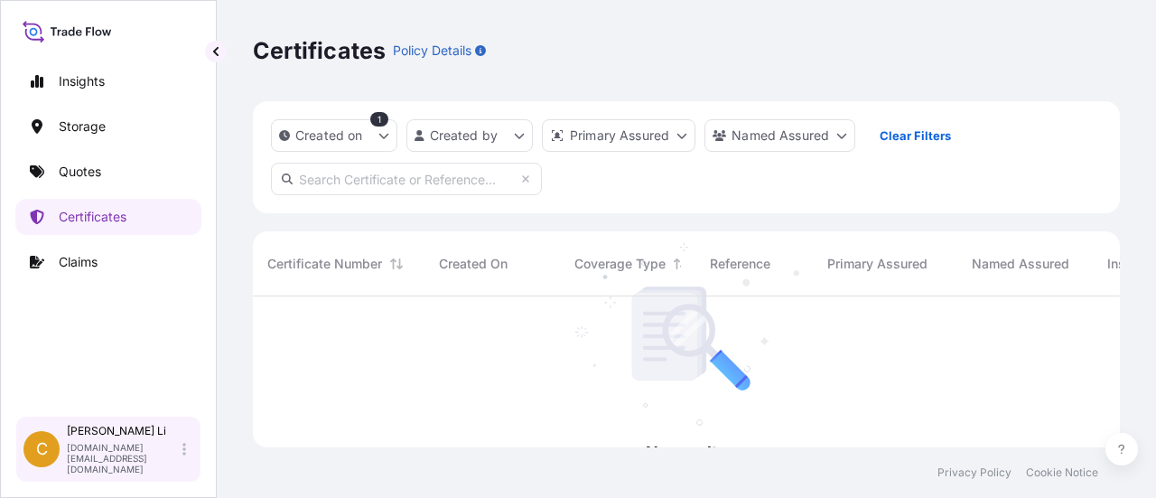
click at [177, 465] on div "[PERSON_NAME] [DOMAIN_NAME][EMAIL_ADDRESS][DOMAIN_NAME]" at bounding box center [130, 449] width 126 height 51
